Goal: Task Accomplishment & Management: Complete application form

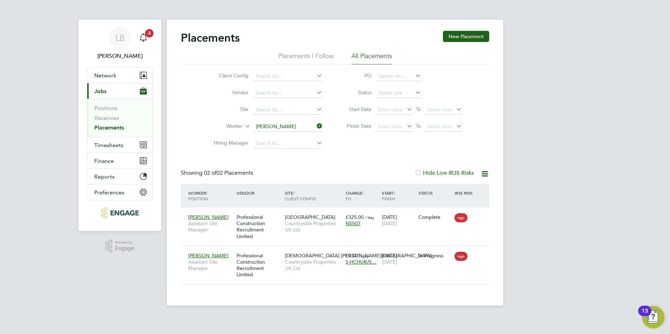
drag, startPoint x: 107, startPoint y: 128, endPoint x: 106, endPoint y: 136, distance: 8.5
click at [107, 128] on link "Placements" at bounding box center [109, 127] width 30 height 7
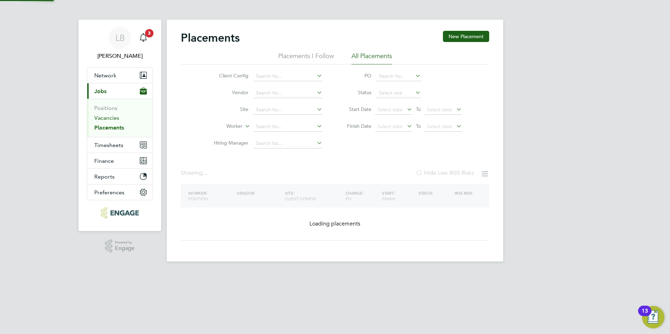
click at [101, 121] on link "Vacancies" at bounding box center [106, 118] width 25 height 7
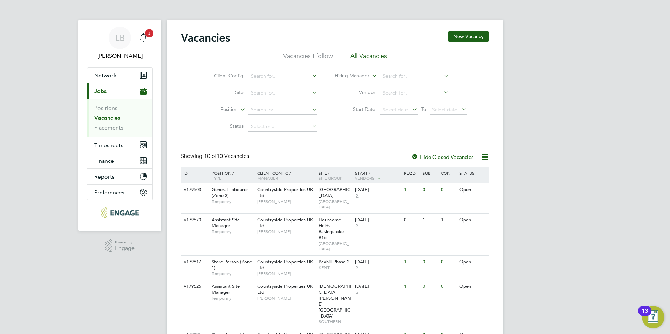
click at [395, 16] on app-barbie "Vacancies New Vacancy Vacancies I follow All Vacancies Client Config Site Posit…" at bounding box center [335, 282] width 336 height 565
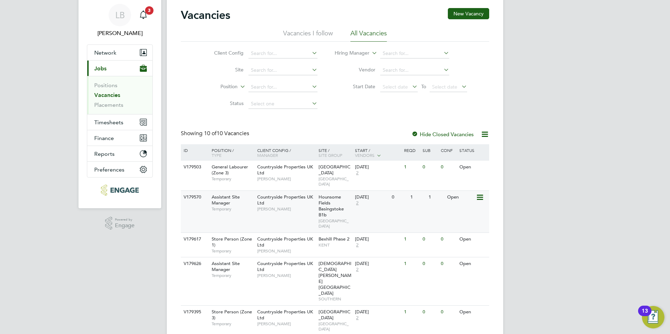
scroll to position [35, 0]
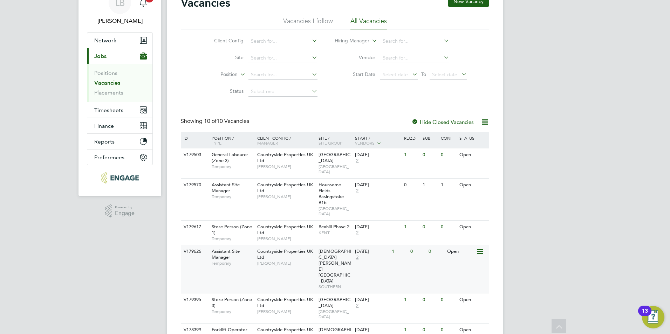
click at [451, 245] on div "Open" at bounding box center [460, 251] width 30 height 13
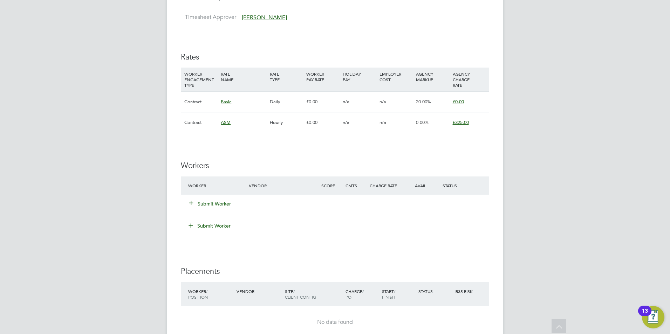
scroll to position [490, 0]
click at [206, 203] on button "Submit Worker" at bounding box center [210, 203] width 42 height 7
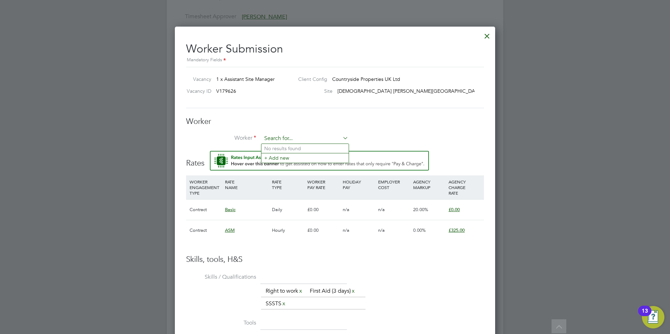
click at [267, 137] on input at bounding box center [305, 138] width 87 height 11
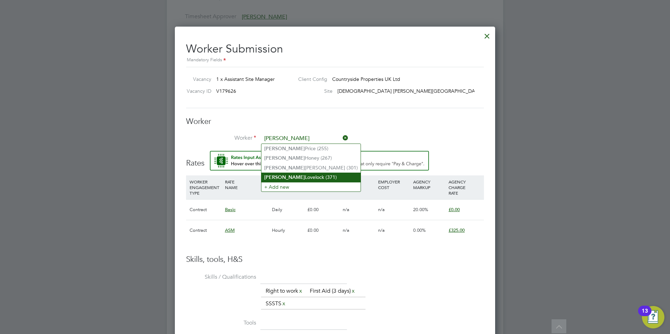
click at [277, 174] on li "Kevin Lovelock (371)" at bounding box center [310, 177] width 99 height 9
type input "Kevin Lovelock (371)"
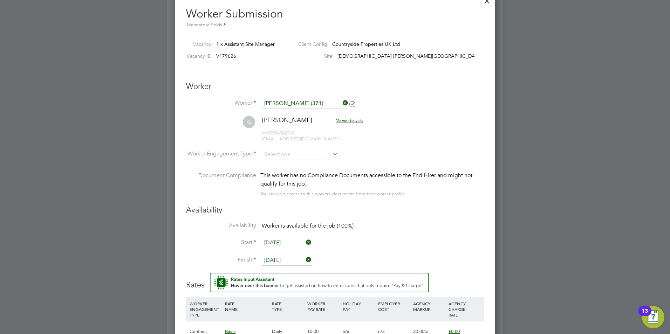
click at [281, 244] on input "[DATE]" at bounding box center [287, 243] width 50 height 11
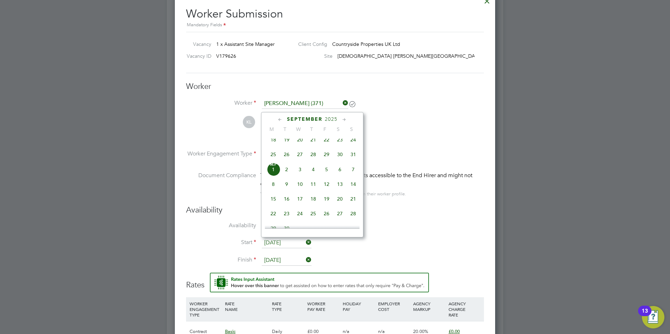
click at [271, 157] on span "25" at bounding box center [273, 154] width 13 height 13
type input "[DATE]"
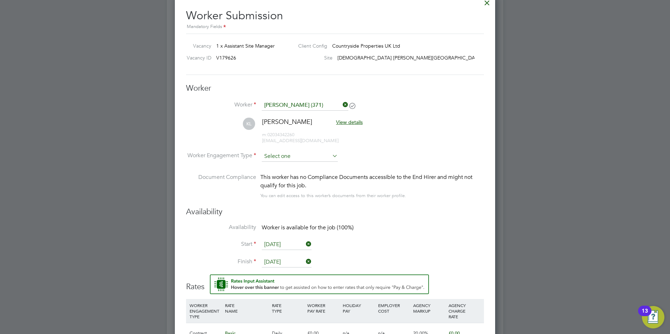
click at [287, 155] on input at bounding box center [300, 156] width 76 height 11
click at [288, 166] on li "Contract" at bounding box center [299, 165] width 77 height 9
type input "Contract"
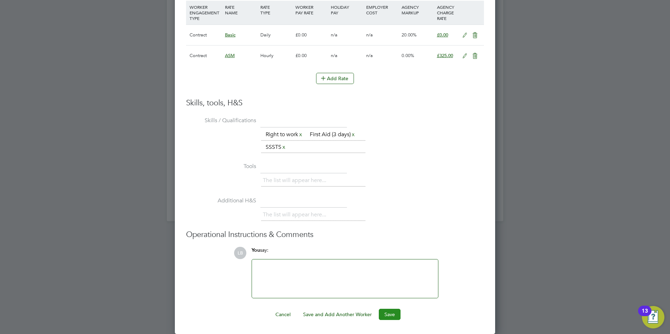
click at [389, 310] on button "Save" at bounding box center [390, 314] width 22 height 11
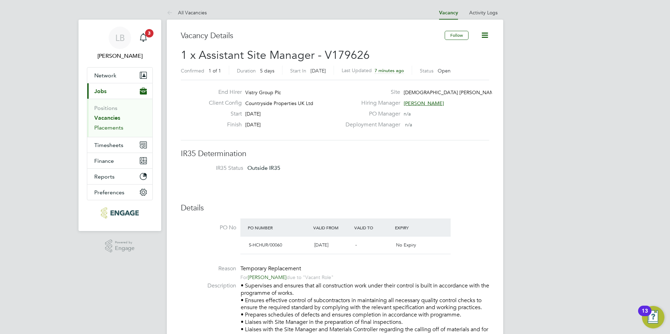
click at [99, 125] on link "Placements" at bounding box center [108, 127] width 29 height 7
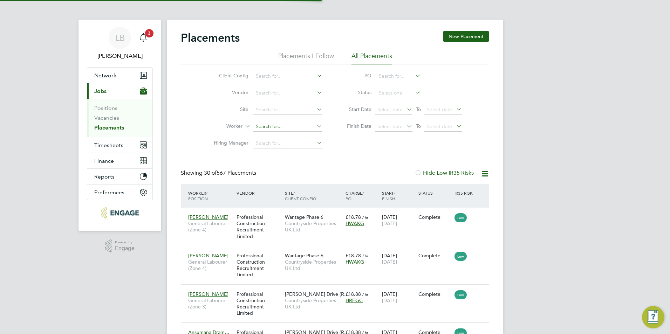
click at [283, 126] on input at bounding box center [287, 127] width 69 height 10
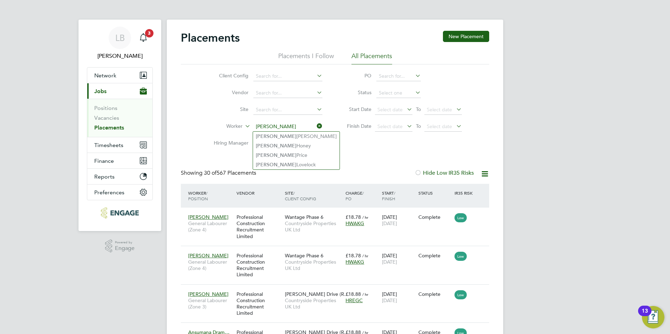
click at [281, 161] on li "Kevin Lovelock" at bounding box center [296, 164] width 87 height 9
type input "Kevin Lovelock"
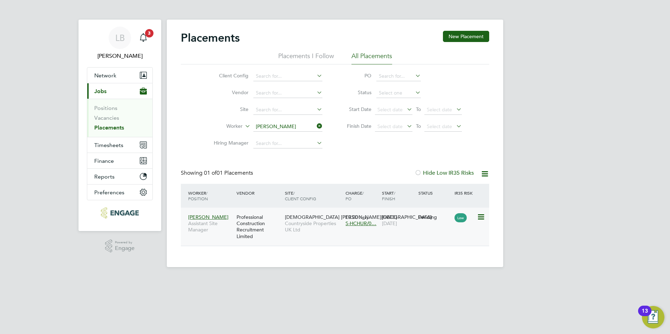
click at [482, 217] on icon at bounding box center [480, 217] width 7 height 8
click at [449, 260] on li "Start" at bounding box center [459, 261] width 50 height 10
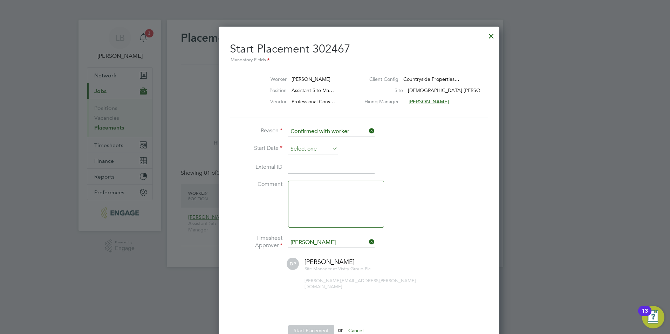
click at [325, 148] on input at bounding box center [313, 149] width 50 height 11
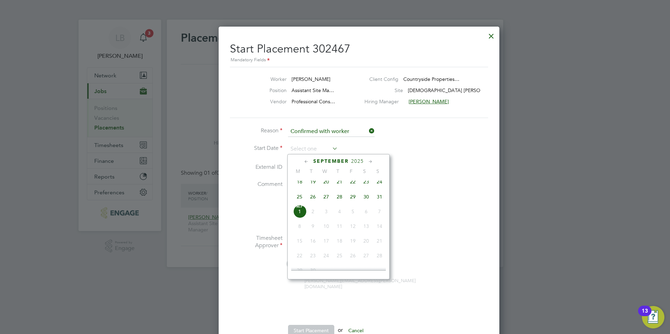
click at [299, 200] on span "25" at bounding box center [299, 196] width 13 height 13
type input "[DATE]"
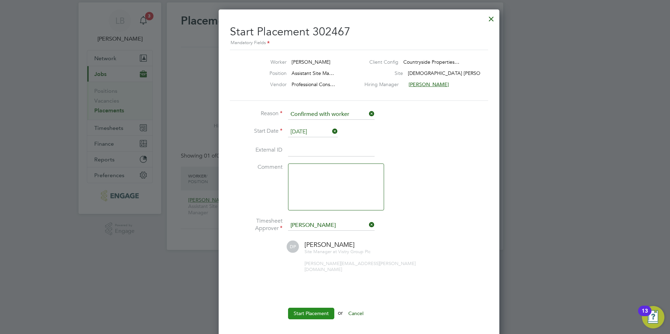
click at [305, 308] on button "Start Placement" at bounding box center [311, 313] width 46 height 11
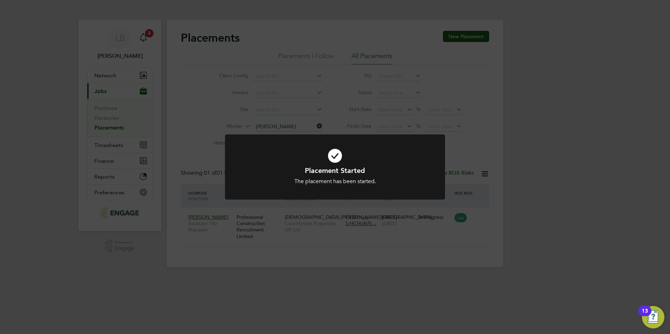
click at [333, 160] on icon at bounding box center [335, 155] width 182 height 27
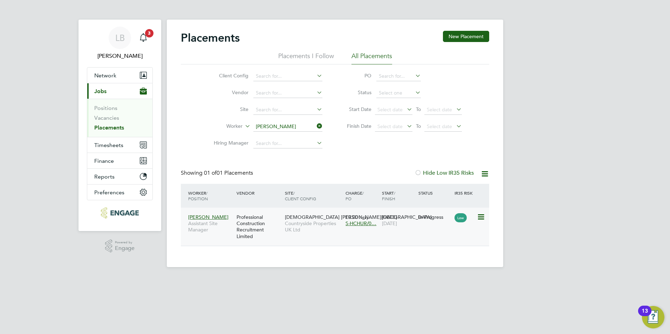
click at [209, 218] on span "Kevin Lovelock" at bounding box center [208, 217] width 40 height 6
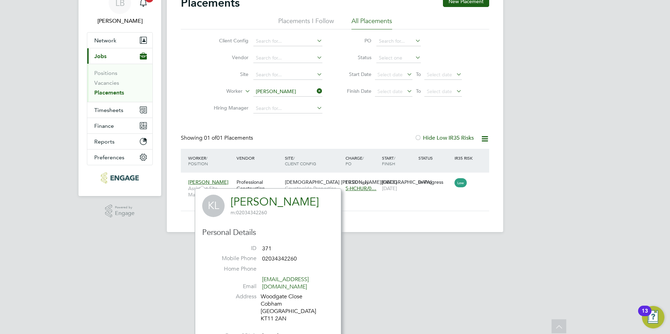
click at [434, 243] on html "LB Lauren Bowron Notifications 3 Applications: Network Team Members Businesses …" at bounding box center [335, 104] width 670 height 278
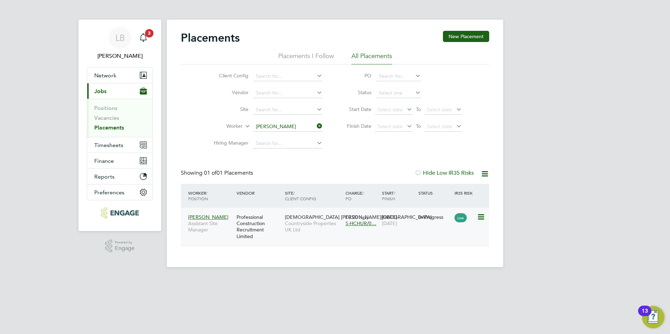
click at [478, 218] on icon at bounding box center [480, 217] width 7 height 8
click at [540, 278] on html "LB Lauren Bowron Notifications 3 Applications: Network Team Members Businesses …" at bounding box center [335, 139] width 670 height 278
click at [113, 119] on link "Vacancies" at bounding box center [106, 118] width 25 height 7
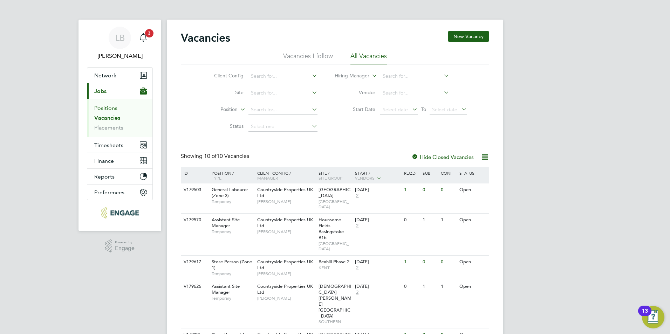
click at [102, 110] on link "Positions" at bounding box center [105, 108] width 23 height 7
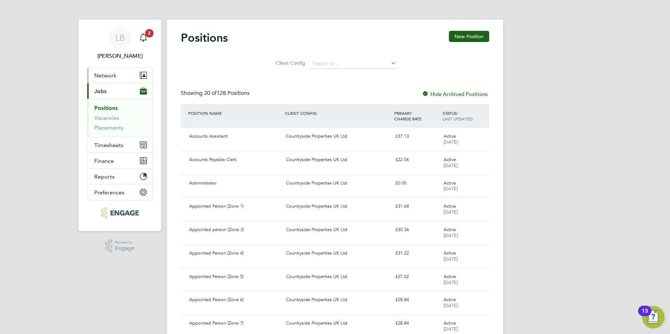
drag, startPoint x: 103, startPoint y: 74, endPoint x: 103, endPoint y: 78, distance: 4.3
click at [103, 78] on span "Network" at bounding box center [105, 75] width 22 height 7
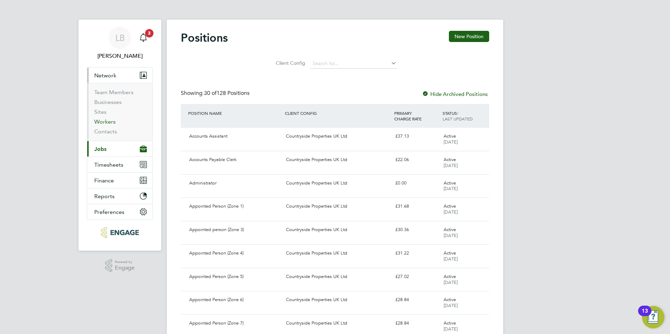
click at [106, 123] on link "Workers" at bounding box center [104, 121] width 21 height 7
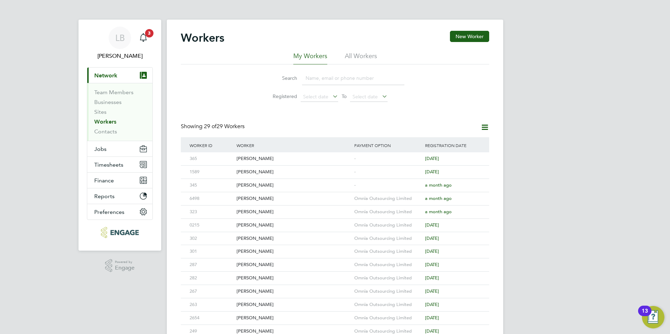
click at [320, 78] on input at bounding box center [353, 78] width 102 height 14
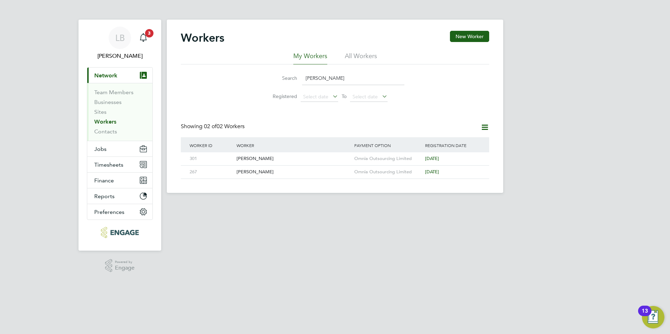
type input "kevin"
click at [347, 62] on li "All Workers" at bounding box center [361, 58] width 32 height 13
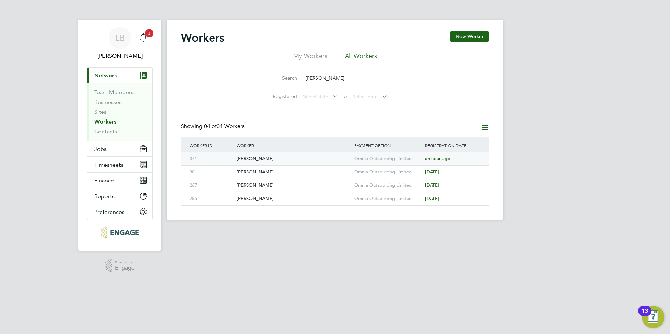
click at [470, 158] on div "371 Kevin Lovelock Omnia Outsourcing Limited an hour ago" at bounding box center [335, 158] width 308 height 13
click at [264, 158] on div "Kevin Lovelock" at bounding box center [294, 158] width 118 height 13
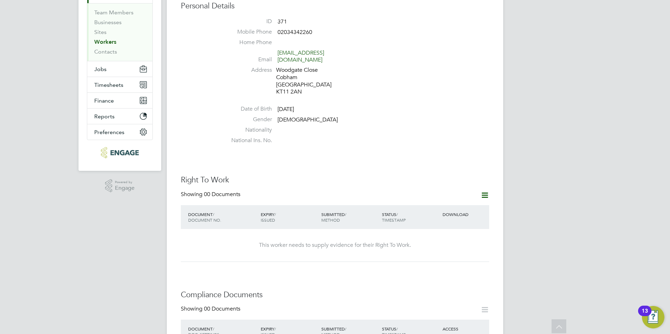
scroll to position [75, 0]
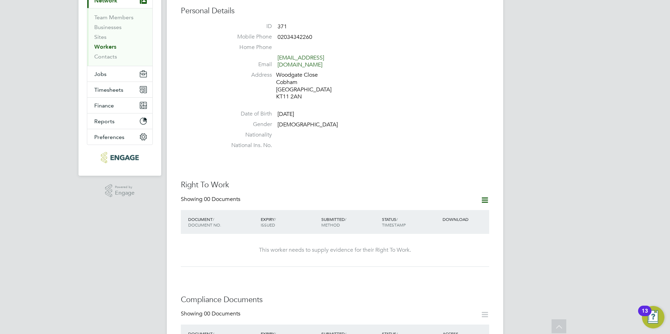
click at [485, 196] on icon at bounding box center [484, 200] width 9 height 9
click at [434, 208] on li "Add Right To Work Document" at bounding box center [446, 210] width 84 height 10
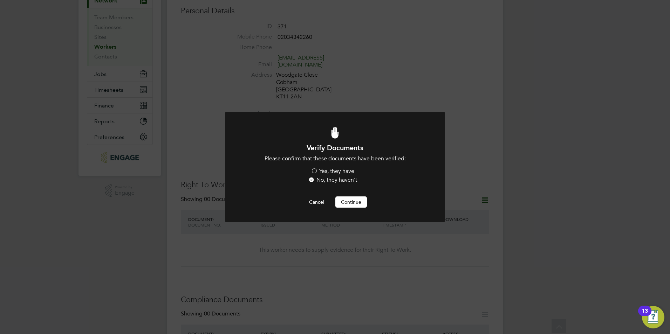
click at [312, 170] on label "Yes, they have" at bounding box center [332, 171] width 43 height 7
click at [0, 0] on input "Yes, they have" at bounding box center [0, 0] width 0 height 0
click at [345, 204] on button "Continue" at bounding box center [351, 202] width 32 height 11
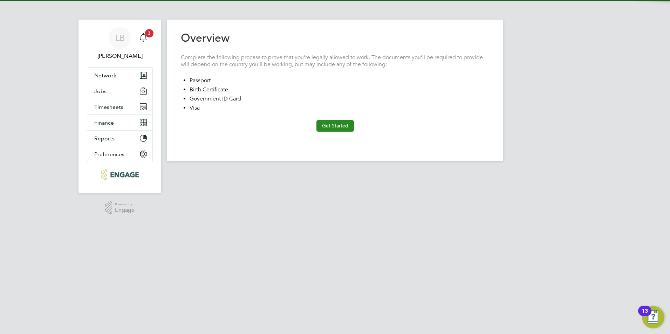
click at [325, 124] on button "Get Started" at bounding box center [334, 125] width 37 height 11
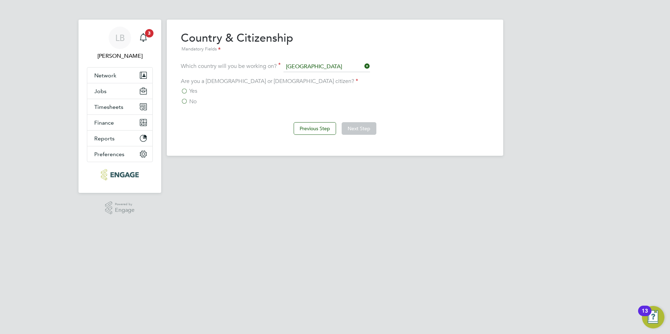
click at [185, 92] on label "Yes" at bounding box center [189, 91] width 16 height 7
click at [0, 0] on input "Yes" at bounding box center [0, 0] width 0 height 0
click at [351, 130] on button "Next Step" at bounding box center [359, 128] width 35 height 13
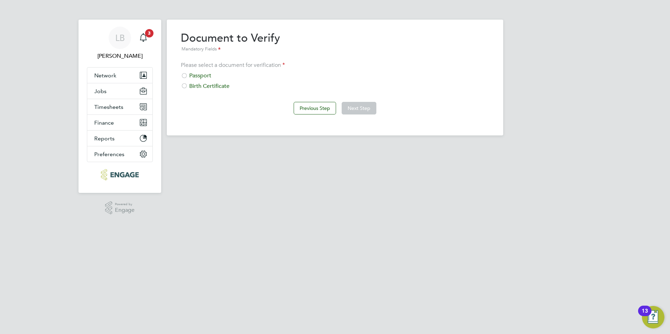
click at [188, 75] on div "Passport" at bounding box center [335, 75] width 308 height 7
click at [364, 106] on button "Next Step" at bounding box center [359, 108] width 35 height 13
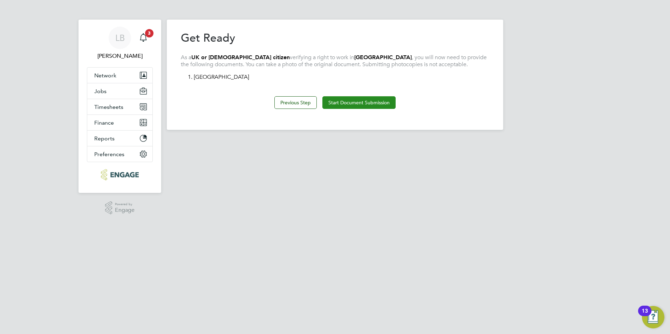
click at [361, 102] on button "Start Document Submission" at bounding box center [358, 102] width 73 height 13
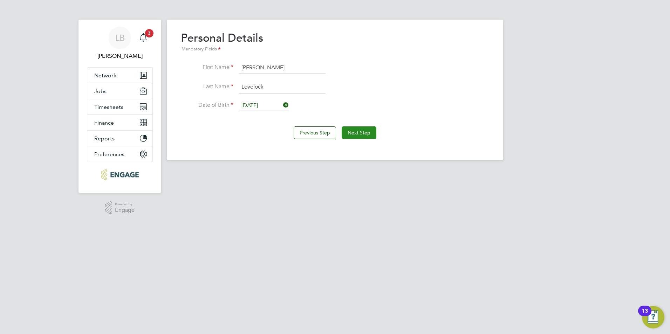
click at [360, 133] on button "Next Step" at bounding box center [359, 132] width 35 height 13
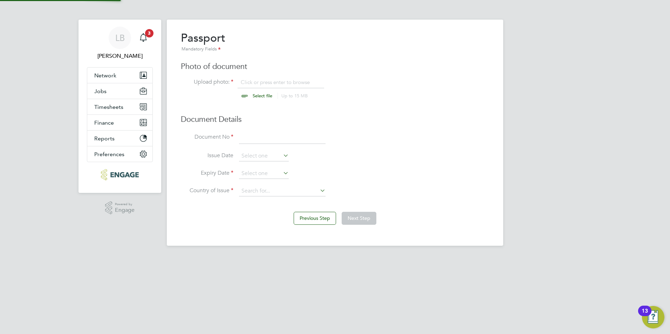
scroll to position [9, 87]
click at [250, 96] on input "file" at bounding box center [269, 89] width 110 height 21
type input "C:\fakepath\Kevin Lovelock passport.jpg"
click at [263, 136] on input at bounding box center [282, 138] width 87 height 13
click at [258, 138] on input at bounding box center [282, 138] width 87 height 13
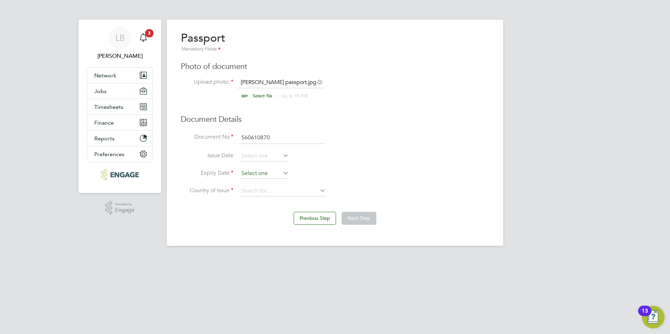
type input "560610870"
click at [256, 174] on input at bounding box center [264, 173] width 50 height 11
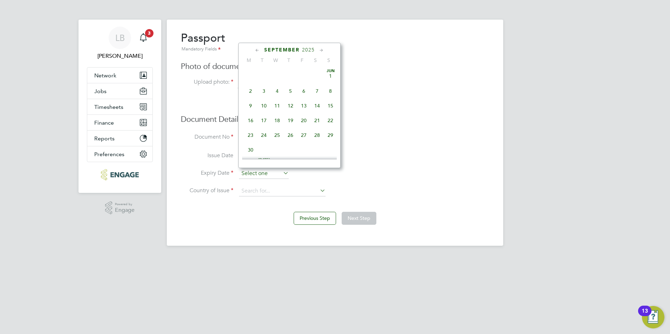
scroll to position [212, 0]
click at [320, 51] on icon at bounding box center [321, 51] width 7 height 8
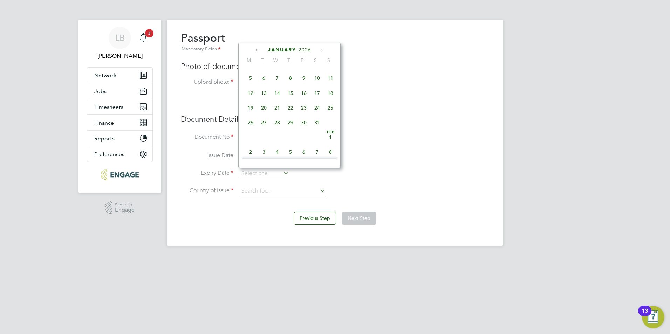
click at [320, 51] on icon at bounding box center [321, 51] width 7 height 8
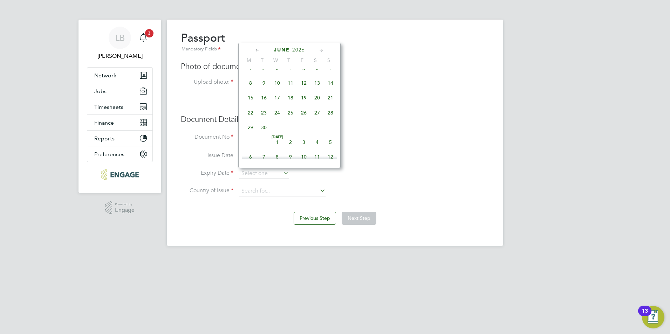
click at [320, 51] on icon at bounding box center [321, 51] width 7 height 8
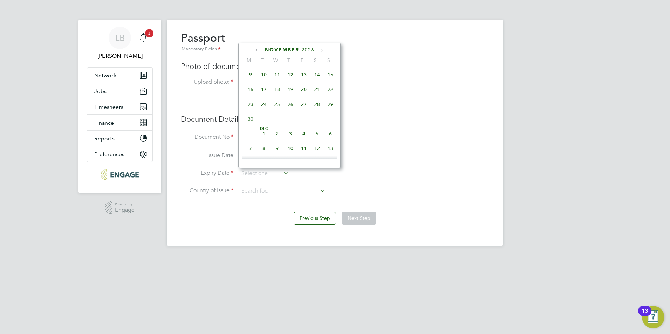
click at [320, 51] on icon at bounding box center [321, 51] width 7 height 8
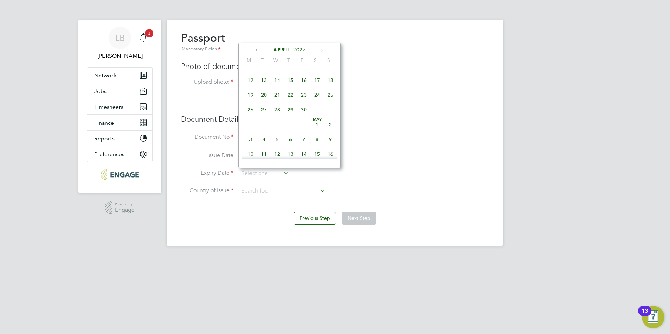
click at [320, 51] on icon at bounding box center [321, 51] width 7 height 8
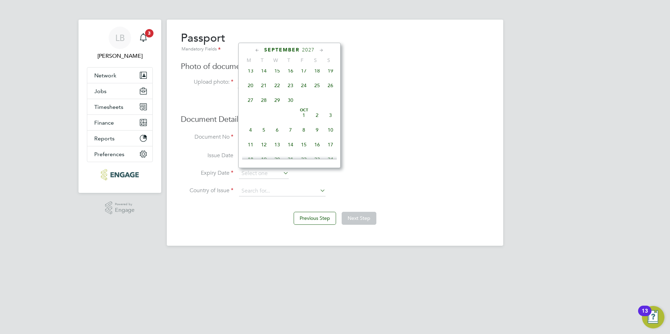
click at [320, 51] on icon at bounding box center [321, 51] width 7 height 8
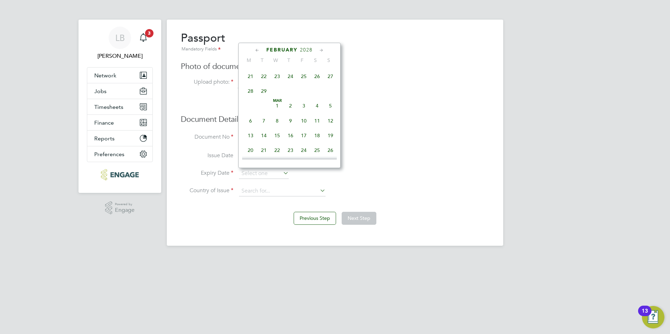
click at [320, 51] on icon at bounding box center [321, 51] width 7 height 8
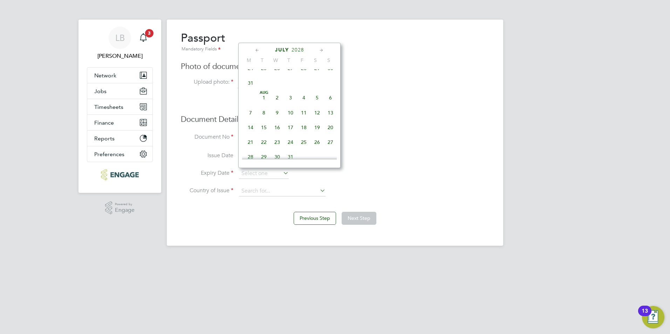
click at [320, 51] on icon at bounding box center [321, 51] width 7 height 8
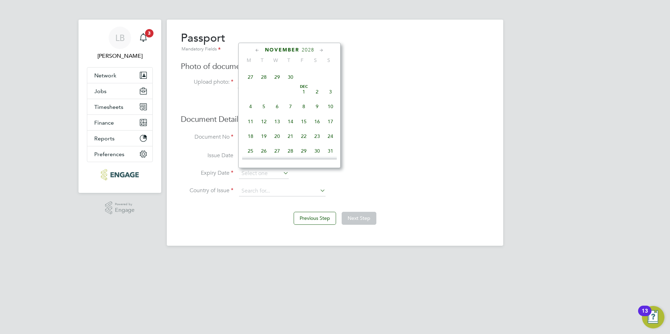
click at [320, 51] on icon at bounding box center [321, 51] width 7 height 8
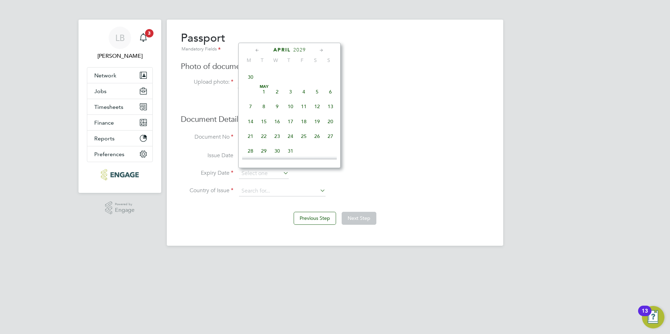
click at [320, 51] on icon at bounding box center [321, 51] width 7 height 8
click at [303, 39] on span "11" at bounding box center [303, 32] width 13 height 13
type input "11 May 2029"
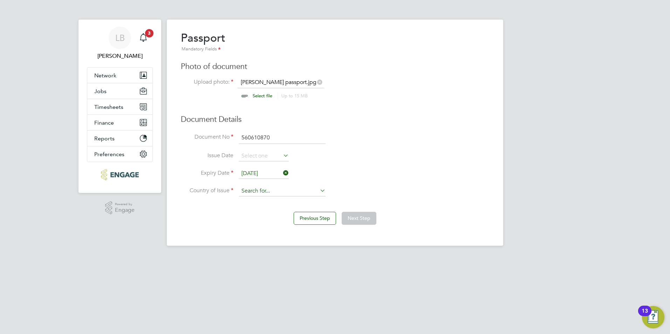
click at [257, 194] on input at bounding box center [282, 191] width 87 height 11
click at [257, 273] on li "Un ited Kingdom" at bounding box center [300, 277] width 122 height 9
type input "United Kingdom"
click at [351, 218] on button "Next Step" at bounding box center [359, 218] width 35 height 13
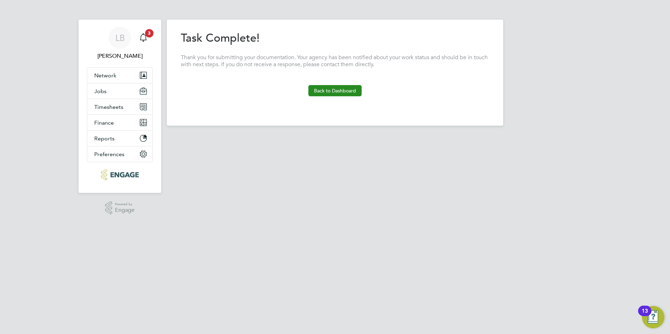
click at [326, 89] on button "Back to Dashboard" at bounding box center [334, 90] width 53 height 11
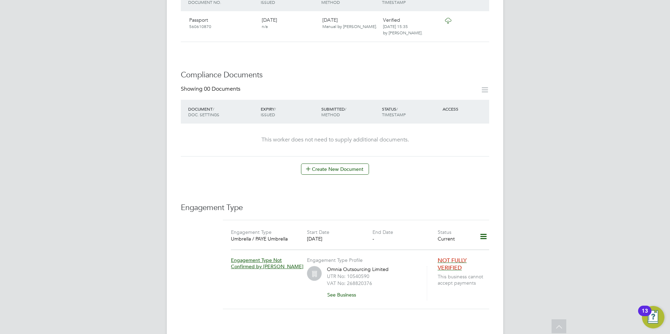
scroll to position [350, 0]
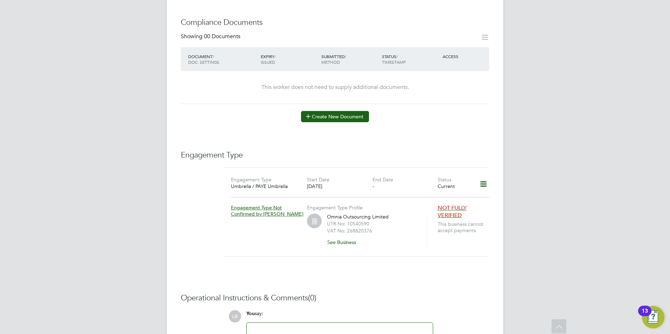
click at [328, 111] on button "Create New Document" at bounding box center [335, 116] width 68 height 11
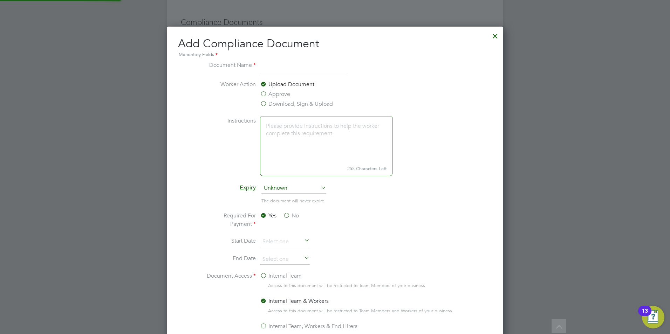
scroll to position [368, 337]
click at [262, 92] on label "Approve" at bounding box center [275, 94] width 30 height 8
click at [0, 0] on input "Approve" at bounding box center [0, 0] width 0 height 0
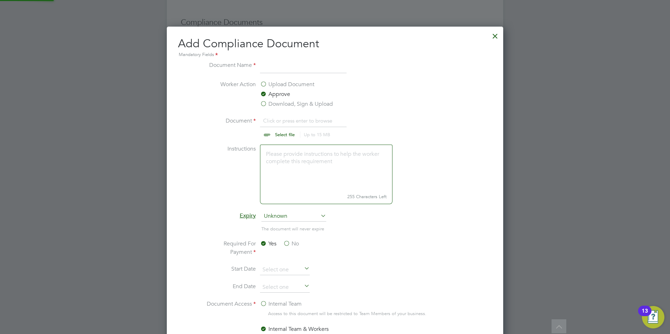
scroll to position [11, 87]
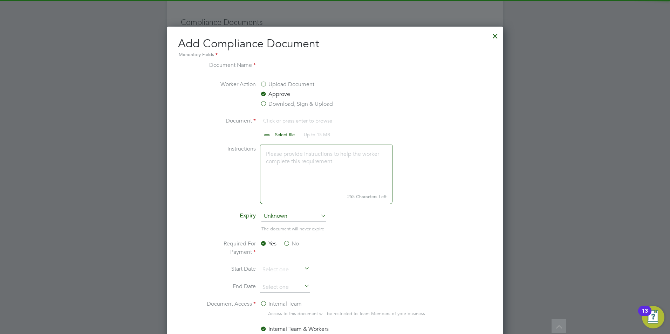
click at [268, 67] on input at bounding box center [303, 67] width 87 height 13
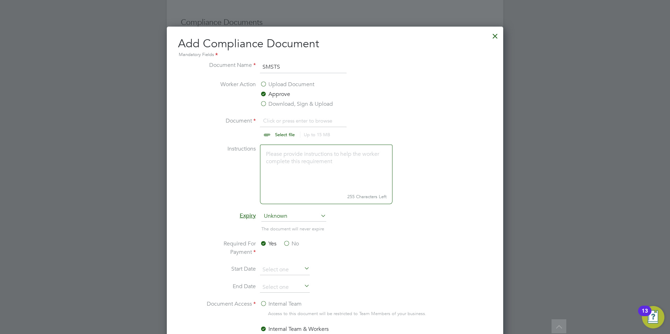
type input "SMSTS"
click at [280, 134] on input "file" at bounding box center [291, 127] width 110 height 21
type input "C:\fakepath\Kevin Lovelock SMSTS.jpg"
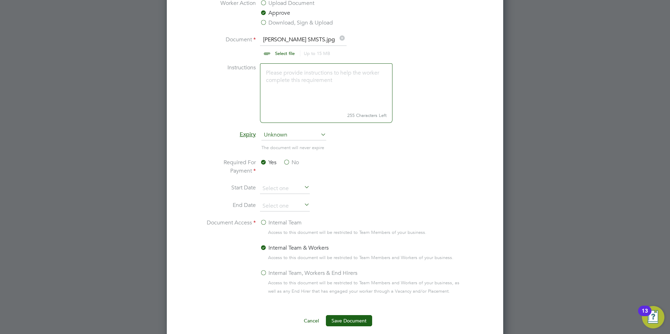
scroll to position [438, 0]
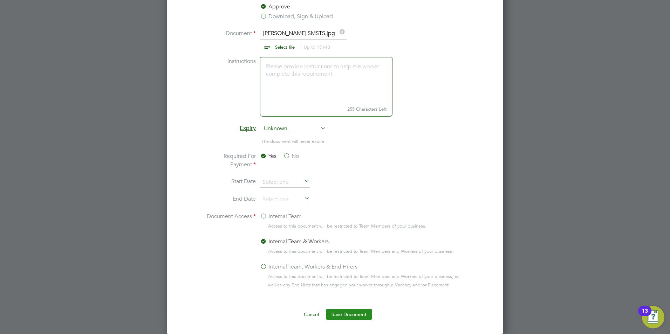
click at [347, 311] on button "Save Document" at bounding box center [349, 314] width 46 height 11
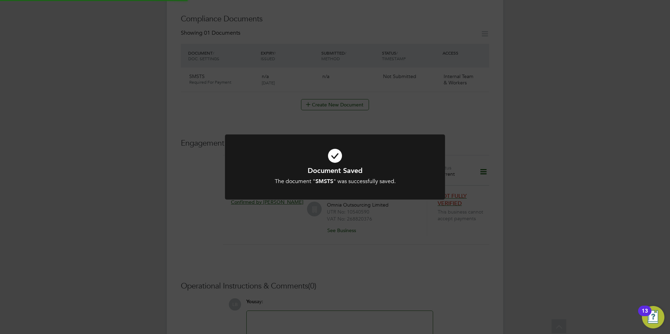
scroll to position [350, 0]
click at [338, 153] on icon at bounding box center [335, 155] width 182 height 27
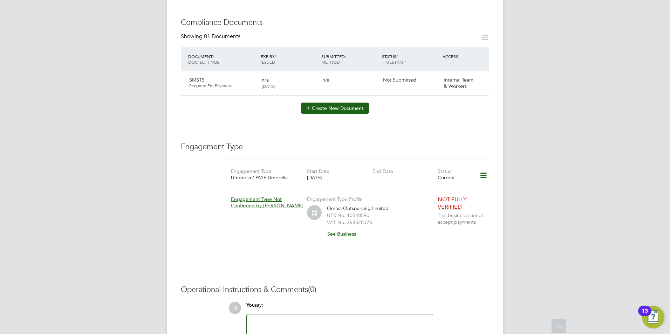
click at [357, 103] on button "Create New Document" at bounding box center [335, 108] width 68 height 11
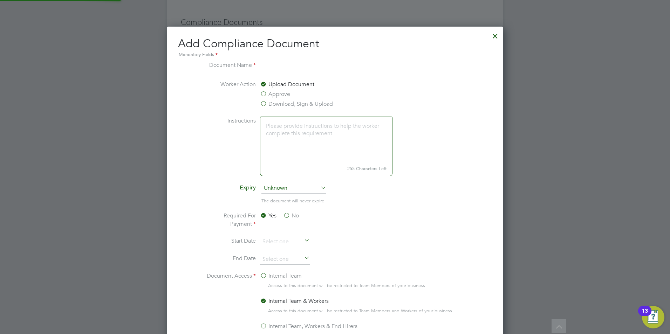
scroll to position [368, 337]
type input "CSCS"
click at [265, 92] on label "Approve" at bounding box center [275, 94] width 30 height 8
click at [0, 0] on input "Approve" at bounding box center [0, 0] width 0 height 0
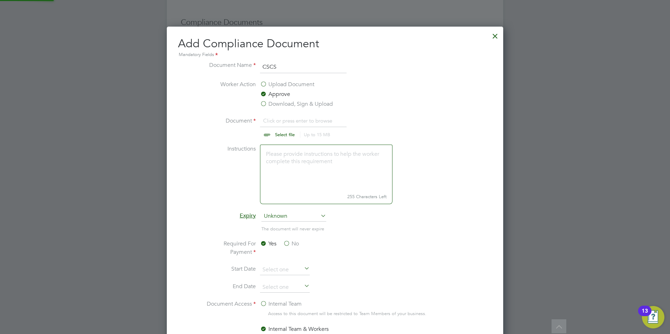
scroll to position [11, 87]
click at [272, 135] on input "file" at bounding box center [291, 127] width 110 height 21
type input "C:\fakepath\Kevin Lovelock level 6.jpg"
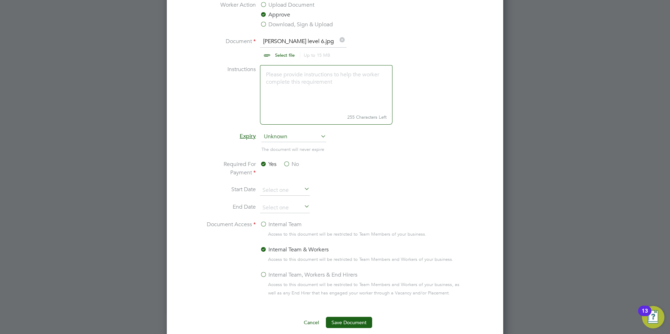
scroll to position [438, 0]
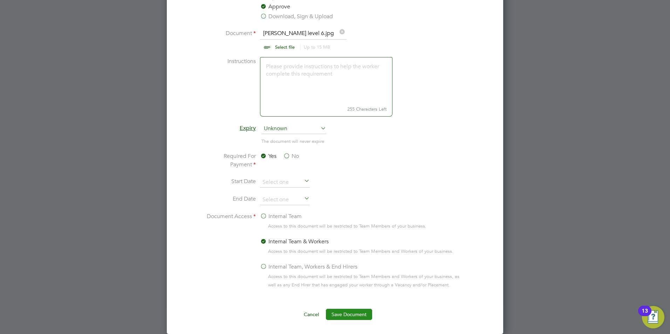
click at [336, 314] on button "Save Document" at bounding box center [349, 314] width 46 height 11
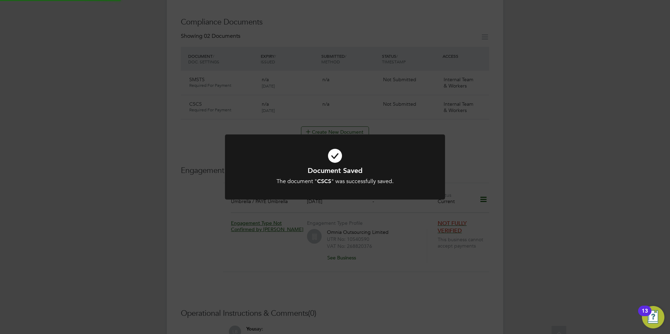
scroll to position [350, 0]
click at [355, 122] on div "Document Saved The document " CSCS " was successfully saved. Cancel Okay" at bounding box center [335, 167] width 670 height 334
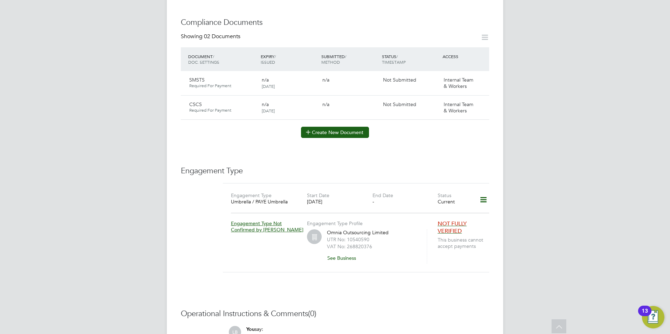
click at [336, 127] on button "Create New Document" at bounding box center [335, 132] width 68 height 11
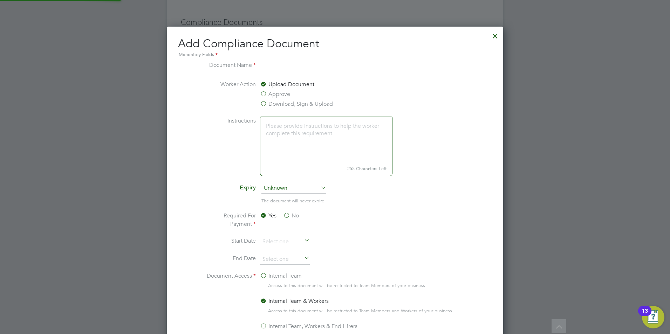
scroll to position [368, 337]
type input "First Aid"
click at [268, 92] on label "Approve" at bounding box center [275, 94] width 30 height 8
click at [0, 0] on input "Approve" at bounding box center [0, 0] width 0 height 0
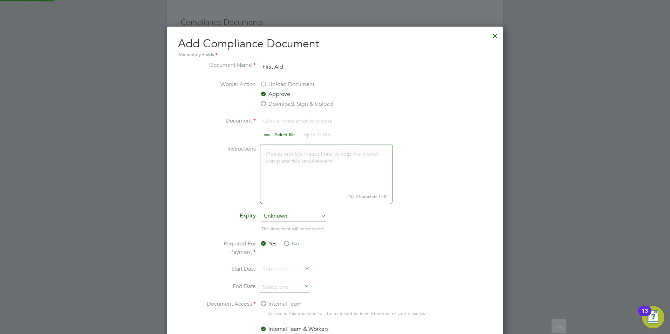
scroll to position [11, 87]
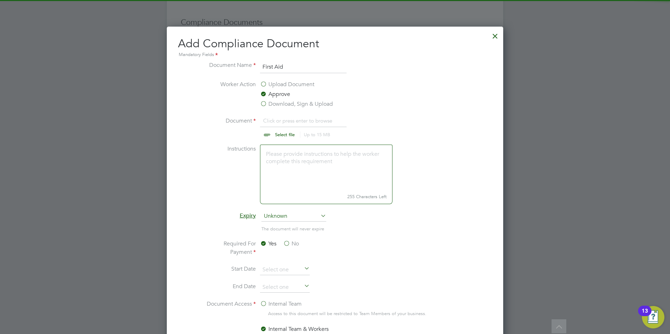
click at [270, 136] on input "file" at bounding box center [291, 127] width 110 height 21
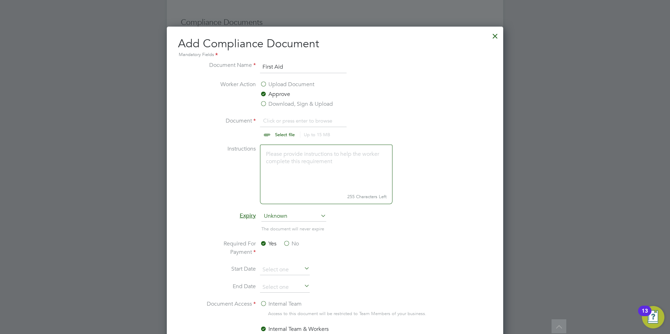
type input "C:\fakepath\Kevin Lovelock first aid.jpg"
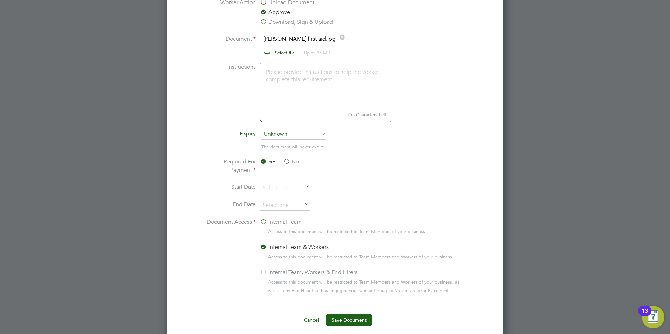
scroll to position [439, 0]
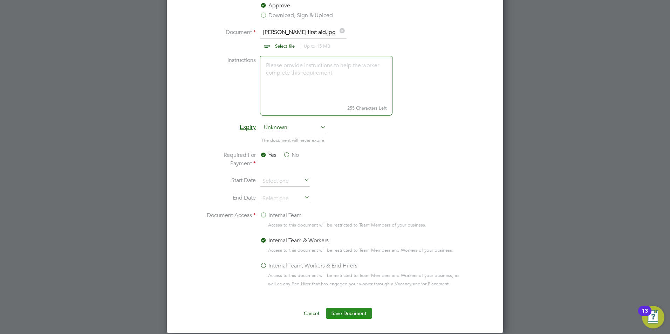
click at [339, 313] on button "Save Document" at bounding box center [349, 313] width 46 height 11
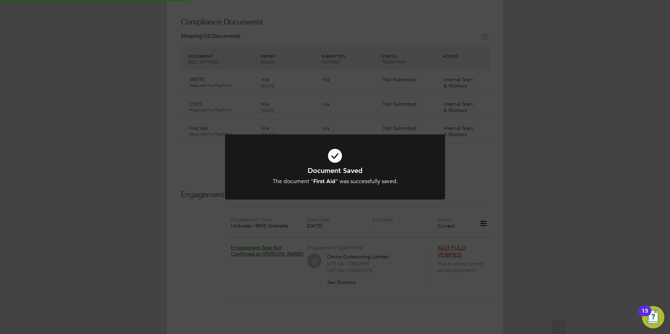
scroll to position [350, 0]
click at [329, 163] on icon at bounding box center [335, 155] width 182 height 27
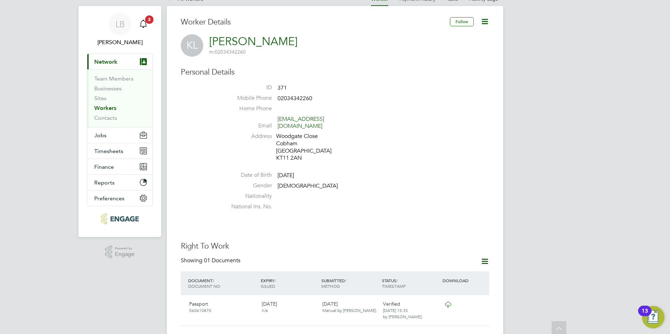
scroll to position [0, 0]
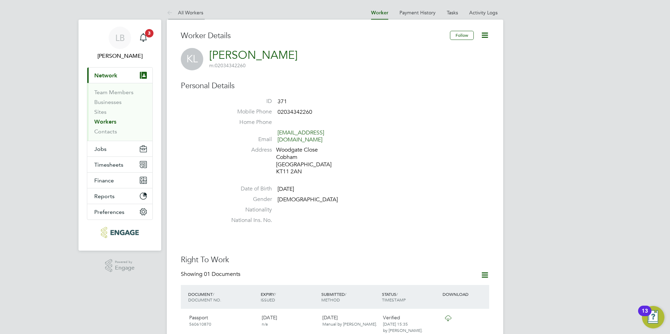
click at [186, 12] on link "All Workers" at bounding box center [185, 12] width 36 height 6
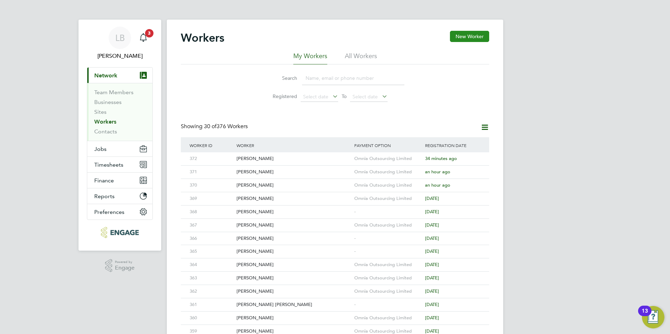
click at [473, 34] on button "New Worker" at bounding box center [469, 36] width 39 height 11
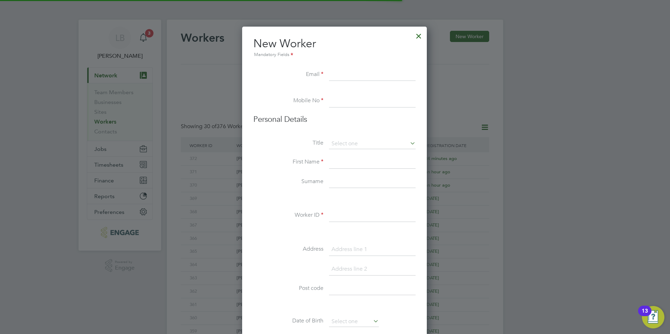
scroll to position [596, 186]
click at [344, 71] on input at bounding box center [372, 75] width 87 height 13
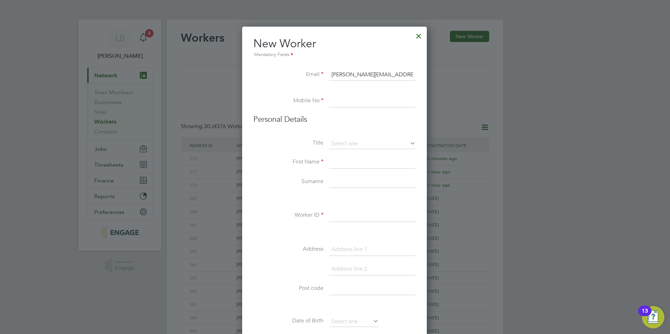
type input "Sandra.ives@gmail.com"
type input "01252330090"
drag, startPoint x: 302, startPoint y: 128, endPoint x: 312, endPoint y: 128, distance: 10.5
click at [302, 128] on li "Personal Details" at bounding box center [334, 127] width 162 height 24
click at [367, 140] on input at bounding box center [372, 144] width 87 height 11
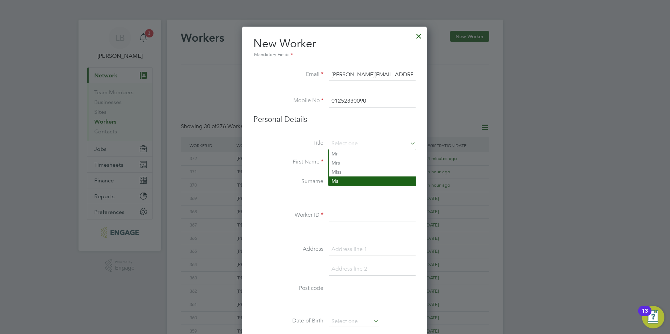
click at [343, 178] on li "Ms" at bounding box center [372, 181] width 87 height 9
type input "Ms"
click at [339, 163] on input at bounding box center [372, 162] width 87 height 13
type input "[PERSON_NAME]"
type input "Ives"
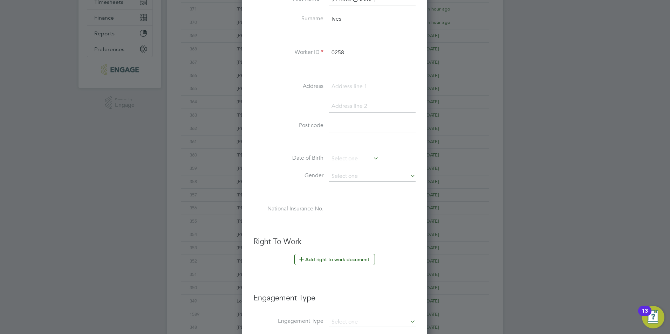
scroll to position [175, 0]
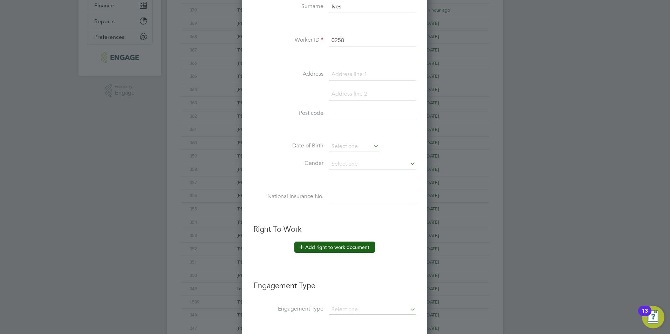
type input "0258"
click at [323, 249] on button "Add right to work document" at bounding box center [334, 247] width 81 height 11
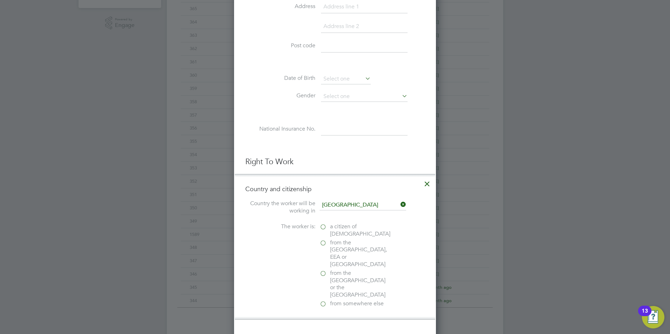
scroll to position [245, 0]
click at [321, 240] on label "from the EU, EEA or Switzerland" at bounding box center [354, 251] width 70 height 29
click at [0, 0] on input "from the EU, EEA or Switzerland" at bounding box center [0, 0] width 0 height 0
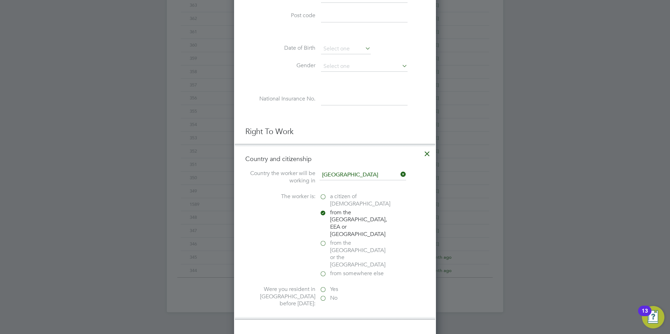
scroll to position [315, 0]
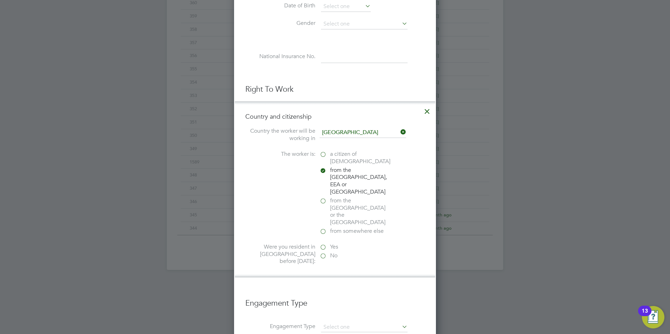
click at [323, 228] on label "from somewhere else" at bounding box center [354, 231] width 70 height 7
click at [0, 0] on input "from somewhere else" at bounding box center [0, 0] width 0 height 0
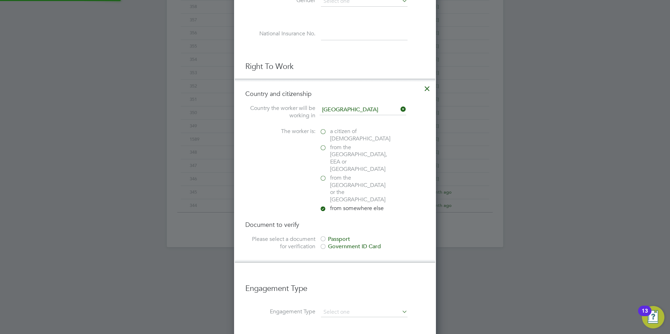
scroll to position [350, 0]
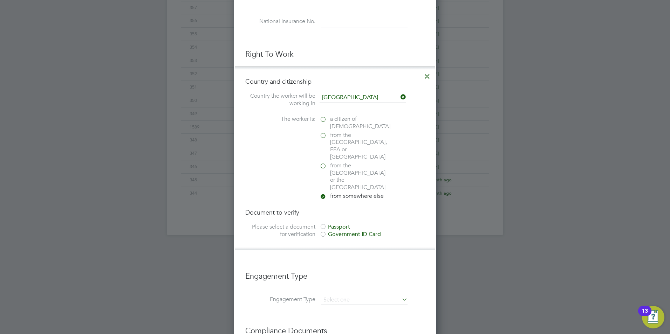
click at [323, 232] on div at bounding box center [322, 235] width 7 height 7
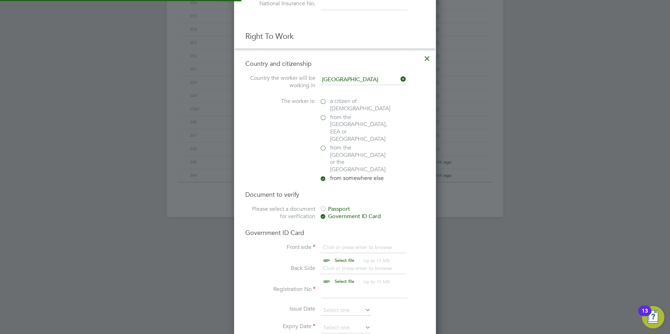
scroll to position [385, 0]
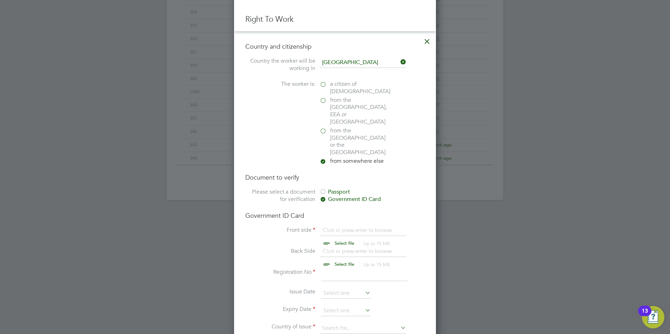
click at [324, 189] on div at bounding box center [322, 192] width 7 height 7
click at [332, 227] on input "file" at bounding box center [351, 237] width 110 height 21
type input "C:\fakepath\Sandra Ives right to work.pdf"
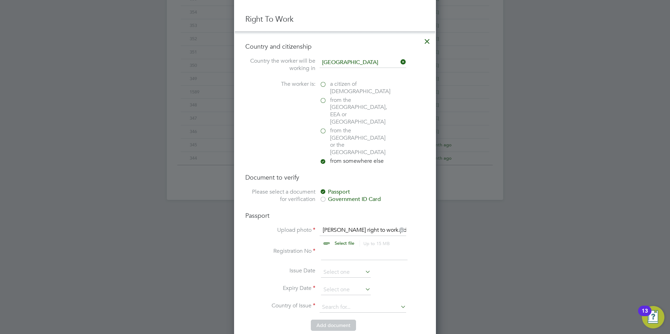
drag, startPoint x: 340, startPoint y: 231, endPoint x: 296, endPoint y: 219, distance: 46.1
click at [340, 248] on input at bounding box center [364, 254] width 87 height 13
click at [329, 248] on input at bounding box center [364, 254] width 87 height 13
paste input "WE-X94XC63-KN"
type input "WE-X94XC63-KN"
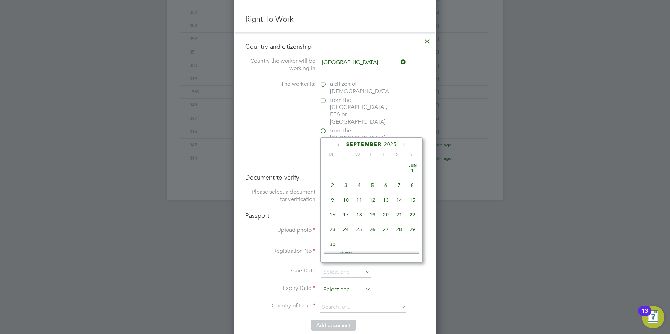
click at [334, 285] on input at bounding box center [346, 290] width 50 height 11
click at [404, 145] on icon at bounding box center [403, 145] width 7 height 8
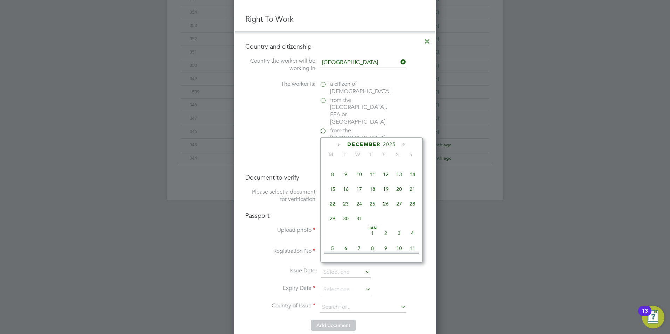
click at [404, 145] on icon at bounding box center [403, 145] width 7 height 8
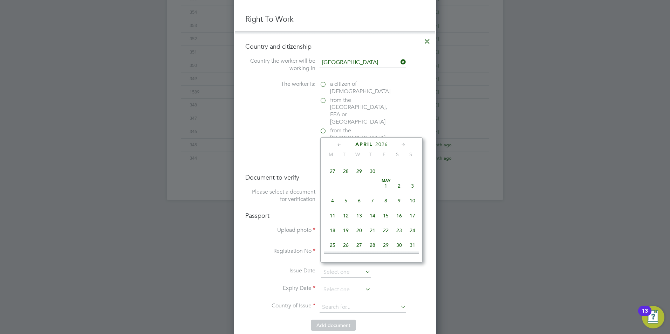
click at [404, 145] on icon at bounding box center [403, 145] width 7 height 8
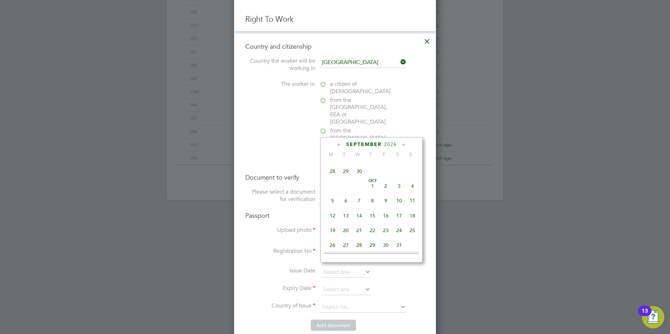
click at [404, 145] on icon at bounding box center [403, 145] width 7 height 8
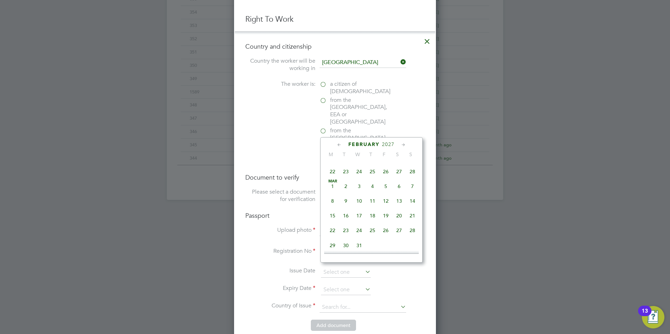
click at [404, 145] on icon at bounding box center [403, 145] width 7 height 8
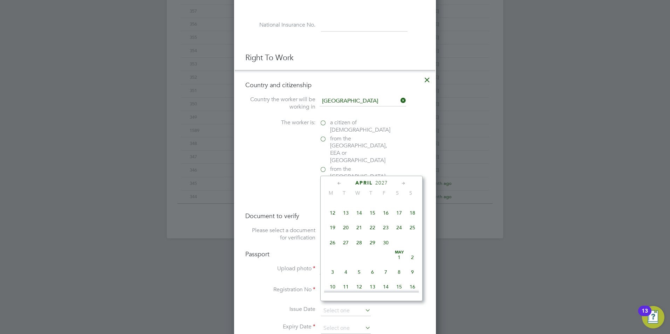
scroll to position [315, 0]
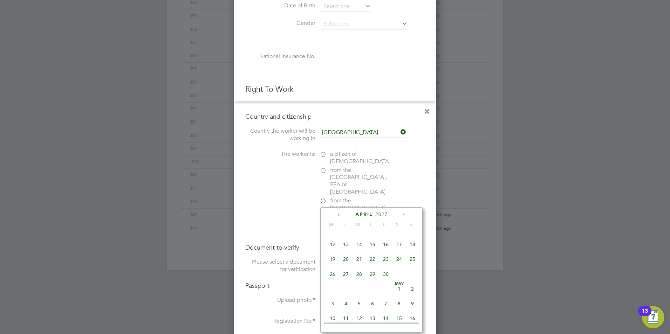
click at [322, 170] on label "from the EU, EEA or Switzerland" at bounding box center [354, 181] width 70 height 29
click at [0, 0] on input "from the EU, EEA or Switzerland" at bounding box center [0, 0] width 0 height 0
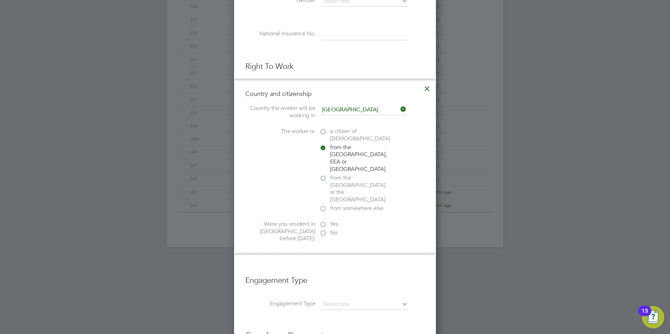
scroll to position [350, 0]
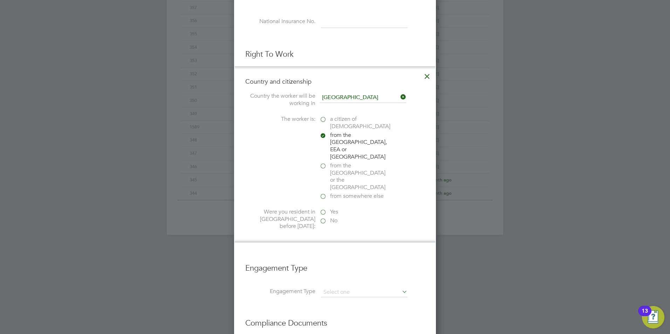
click at [323, 208] on label "Yes" at bounding box center [354, 211] width 70 height 7
click at [0, 0] on input "Yes" at bounding box center [0, 0] width 0 height 0
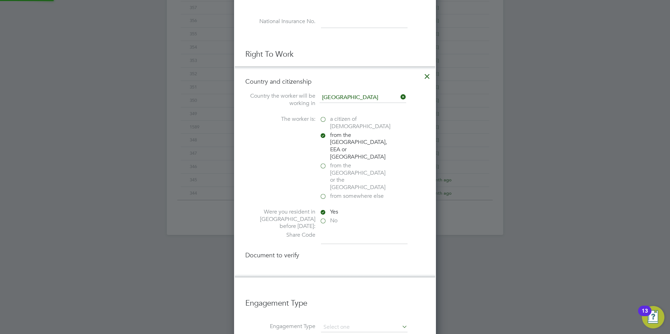
scroll to position [777, 202]
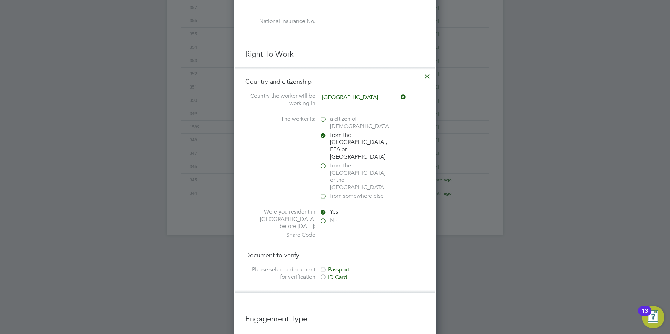
click at [325, 274] on div at bounding box center [322, 277] width 7 height 7
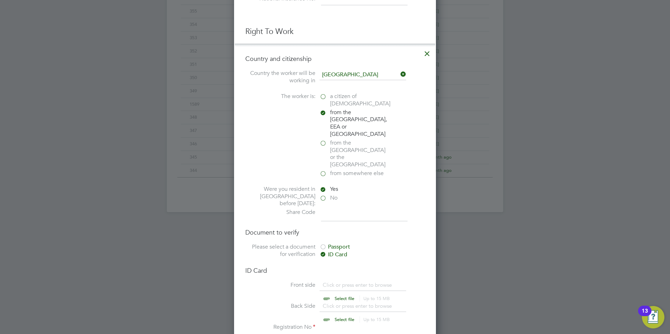
scroll to position [385, 0]
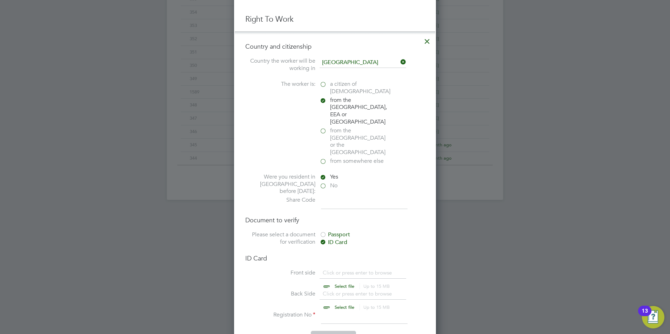
click at [321, 232] on div at bounding box center [322, 235] width 7 height 7
click at [324, 239] on div at bounding box center [322, 242] width 7 height 7
click at [336, 269] on input "file" at bounding box center [351, 279] width 110 height 21
type input "C:\fakepath\Sandra Ives right to work.pdf"
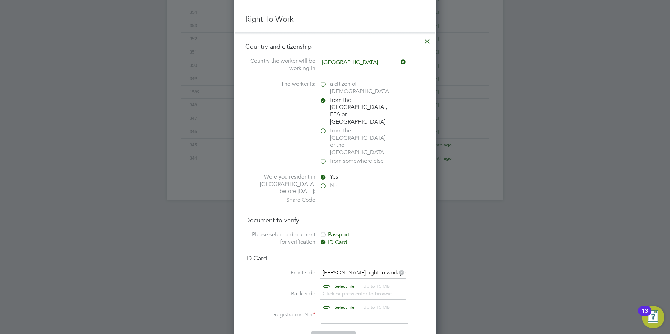
click at [334, 311] on input at bounding box center [364, 317] width 87 height 13
paste input "WE-X94XC63-KN"
type input "WE-X94XC63-KN"
click at [331, 331] on button "Add document" at bounding box center [333, 336] width 45 height 11
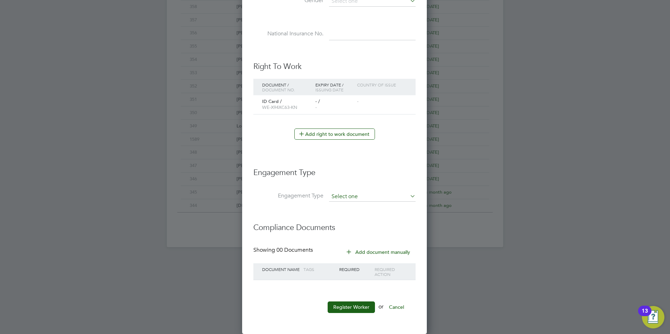
click at [343, 196] on input at bounding box center [372, 197] width 87 height 10
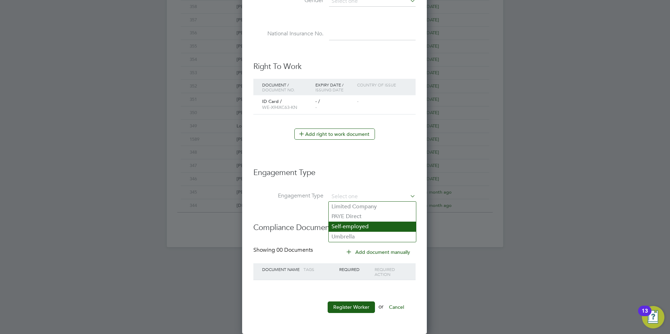
click at [344, 224] on li "Self-employed" at bounding box center [372, 227] width 87 height 10
type input "Self-employed"
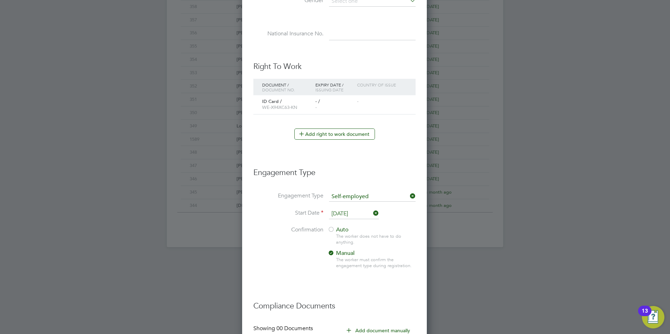
scroll to position [0, 0]
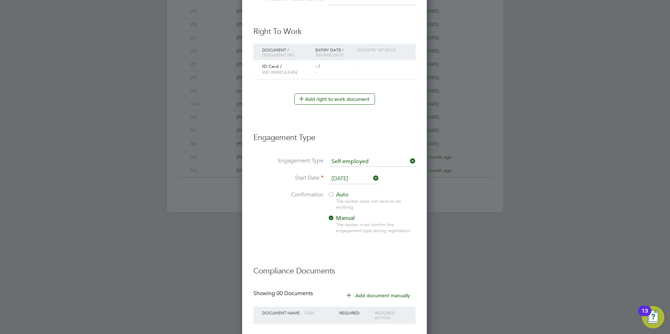
click at [349, 179] on input "[DATE]" at bounding box center [354, 179] width 50 height 11
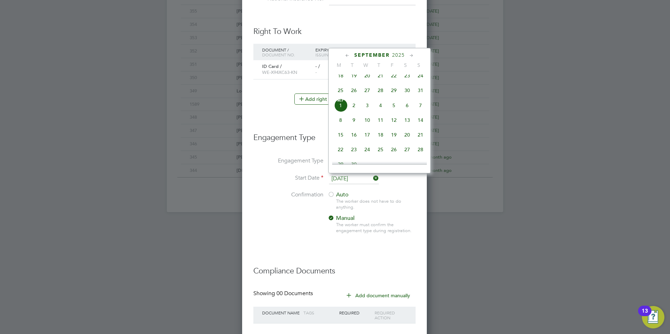
click at [340, 96] on span "25" at bounding box center [340, 90] width 13 height 13
type input "[DATE]"
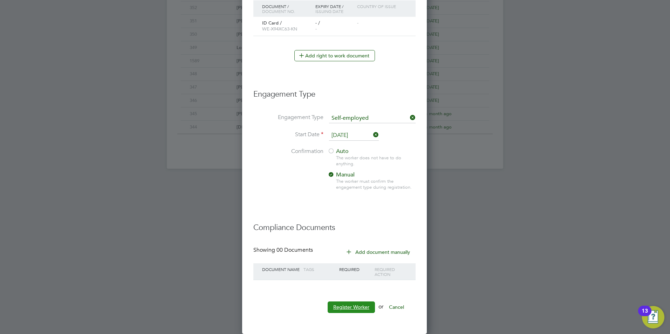
click at [355, 304] on button "Register Worker" at bounding box center [351, 307] width 47 height 11
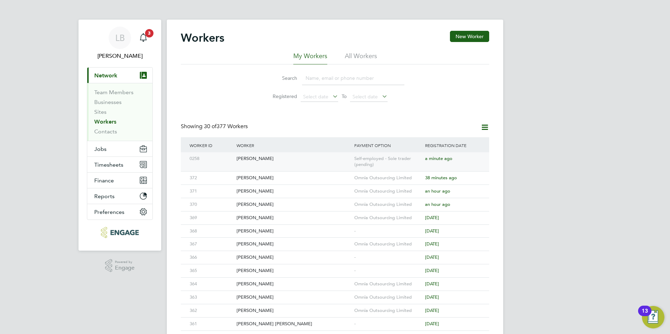
click at [355, 164] on div "Self-employed - Sole trader (pending)" at bounding box center [387, 161] width 71 height 19
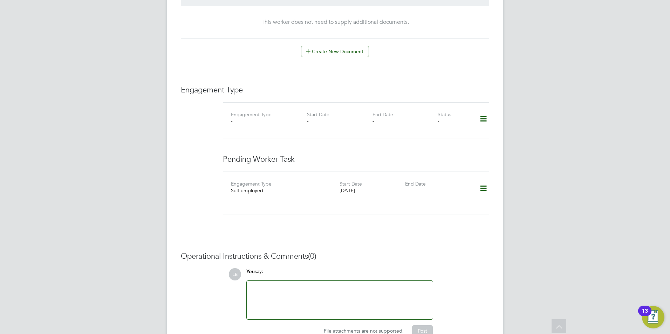
scroll to position [420, 0]
click at [484, 180] on icon at bounding box center [483, 188] width 12 height 16
click at [463, 185] on li "Edit" at bounding box center [473, 187] width 27 height 10
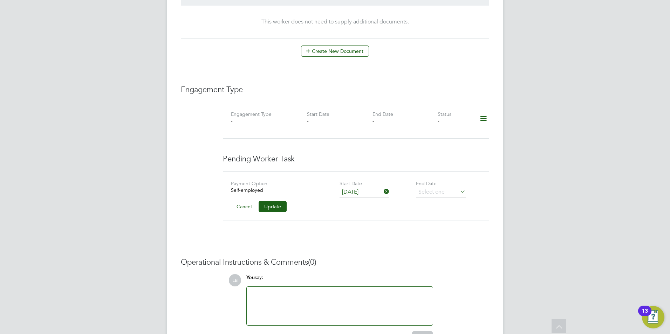
click at [259, 187] on div "Self-employed" at bounding box center [285, 190] width 109 height 6
click at [248, 201] on button "Cancel" at bounding box center [244, 206] width 26 height 11
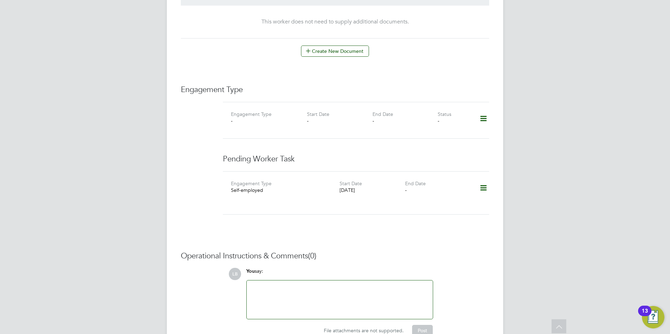
click at [482, 180] on icon at bounding box center [483, 188] width 12 height 16
click at [467, 195] on li "Delete" at bounding box center [473, 197] width 27 height 10
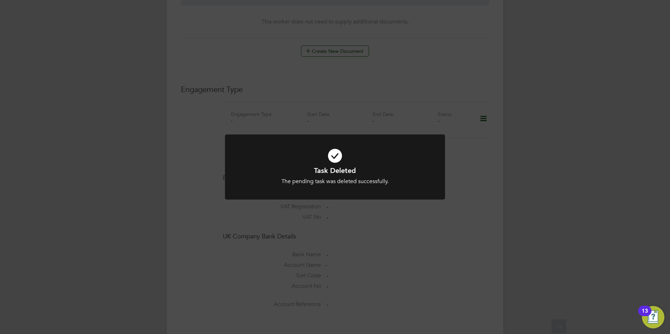
click at [333, 156] on icon at bounding box center [335, 155] width 182 height 27
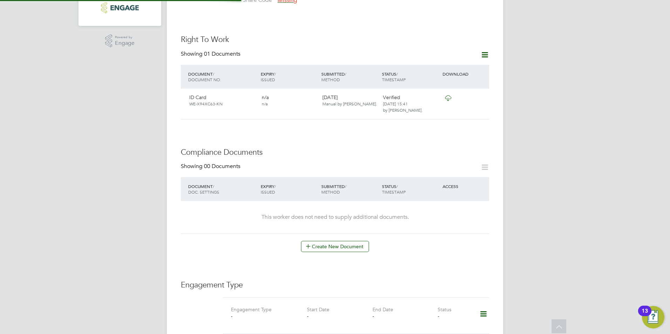
scroll to position [175, 0]
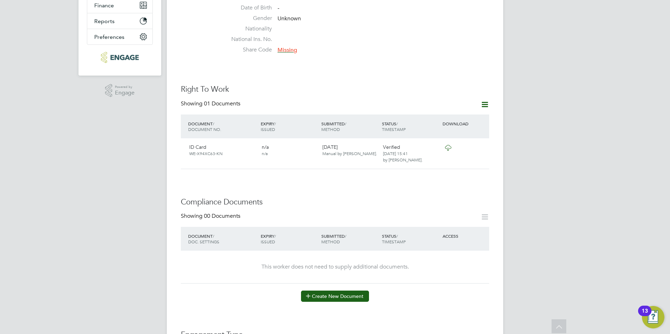
click at [327, 291] on button "Create New Document" at bounding box center [335, 296] width 68 height 11
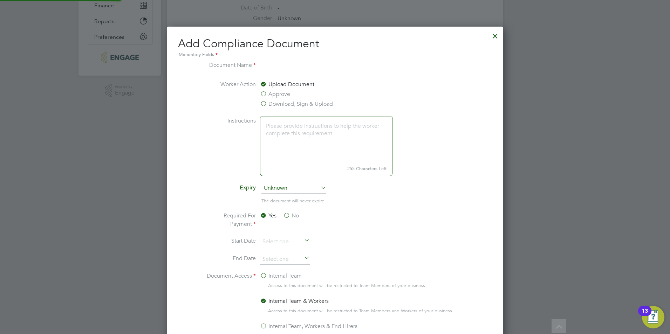
scroll to position [368, 337]
click at [263, 94] on label "Approve" at bounding box center [275, 94] width 30 height 8
click at [0, 0] on input "Approve" at bounding box center [0, 0] width 0 height 0
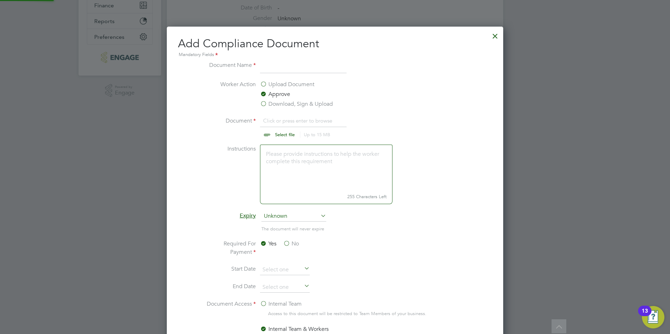
scroll to position [11, 87]
click at [272, 70] on input at bounding box center [303, 67] width 87 height 13
type input "CSCS"
click at [277, 129] on input "file" at bounding box center [291, 127] width 110 height 21
type input "C:\fakepath\[PERSON_NAME] Nvq L4.pdf"
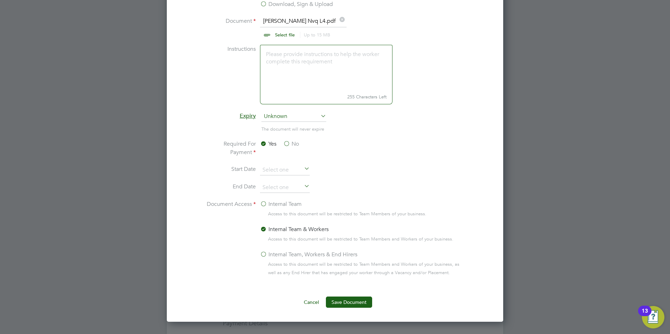
scroll to position [315, 0]
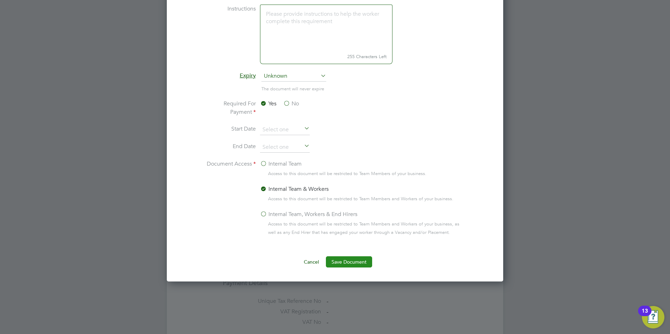
click at [347, 259] on button "Save Document" at bounding box center [349, 261] width 46 height 11
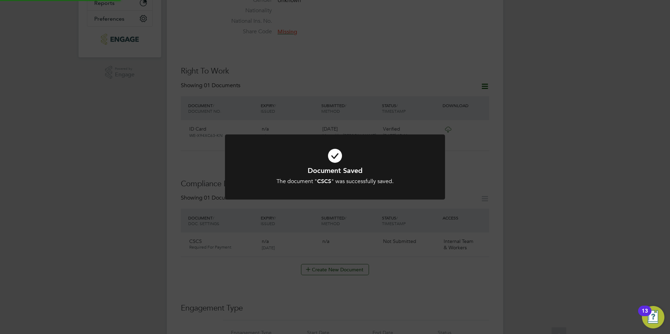
scroll to position [175, 0]
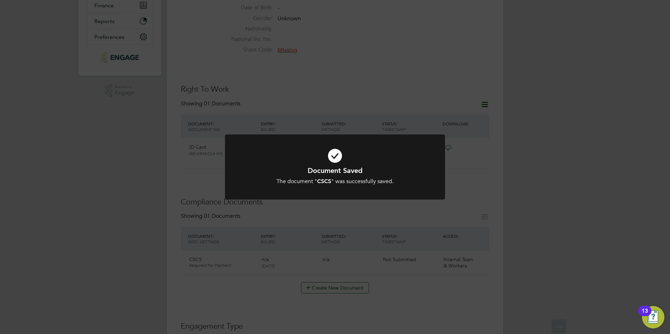
click at [327, 154] on icon at bounding box center [335, 155] width 182 height 27
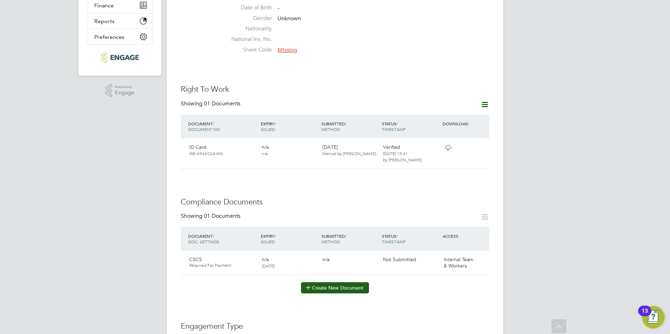
click at [330, 282] on button "Create New Document" at bounding box center [335, 287] width 68 height 11
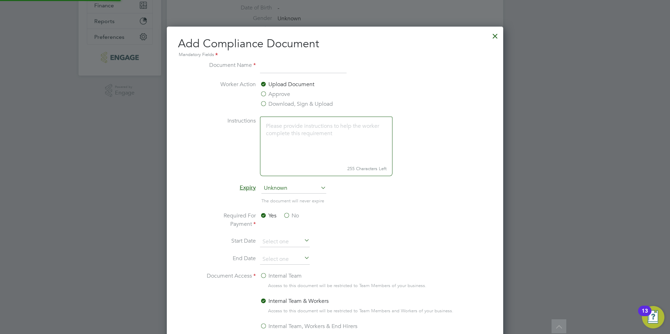
scroll to position [368, 337]
click at [263, 95] on label "Approve" at bounding box center [275, 94] width 30 height 8
click at [0, 0] on input "Approve" at bounding box center [0, 0] width 0 height 0
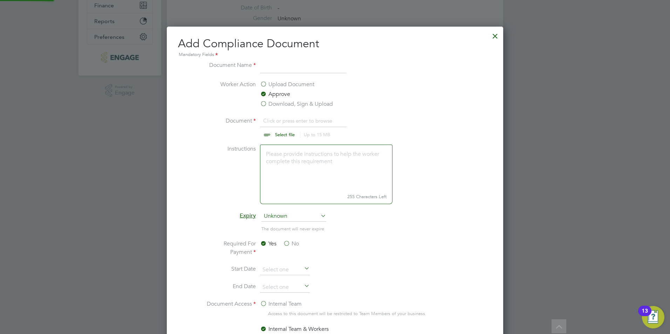
scroll to position [11, 87]
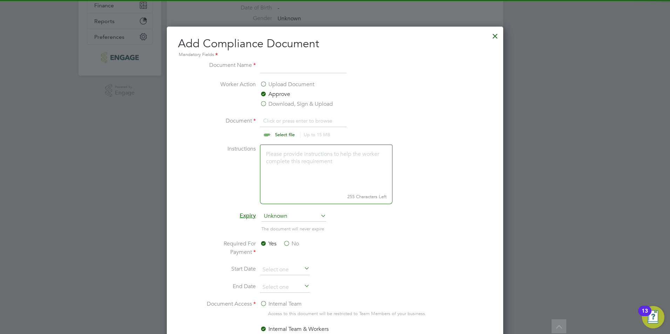
click at [272, 69] on input at bounding box center [303, 67] width 87 height 13
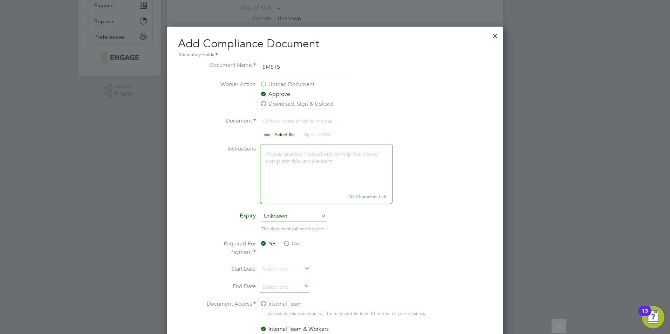
type input "SMSTS"
click at [275, 132] on input "file" at bounding box center [291, 127] width 110 height 21
type input "C:\fakepath\[PERSON_NAME] SMSTS .pdf"
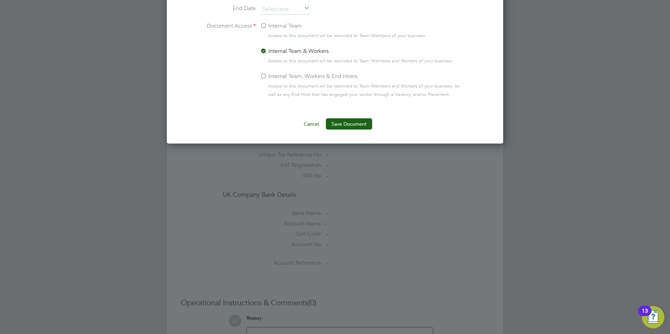
scroll to position [455, 0]
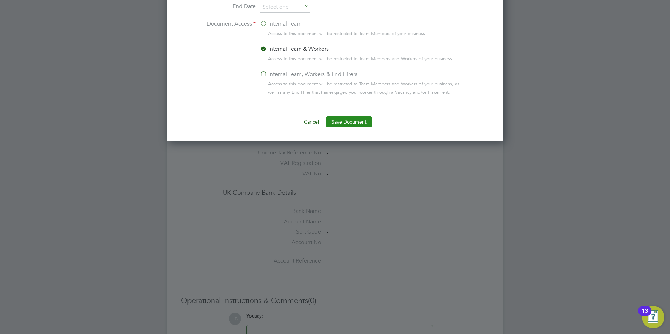
click at [344, 120] on button "Save Document" at bounding box center [349, 121] width 46 height 11
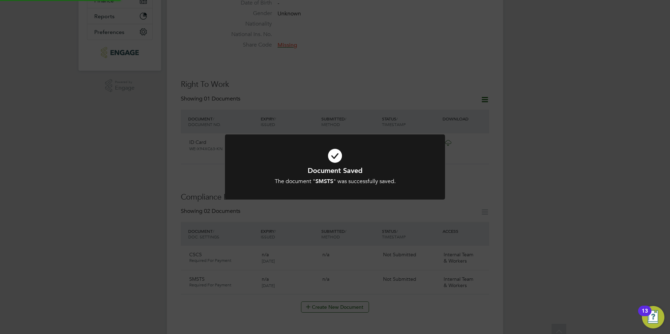
scroll to position [175, 0]
click at [332, 162] on icon at bounding box center [335, 155] width 182 height 27
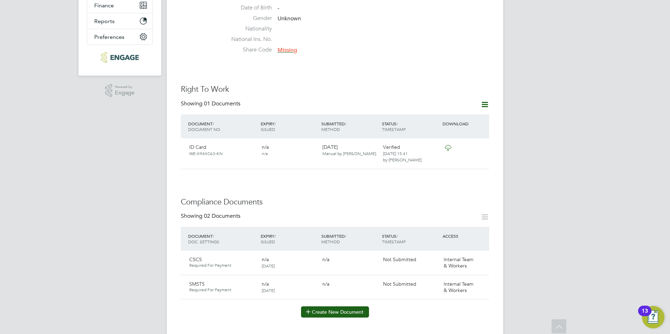
click at [326, 306] on button "Create New Document" at bounding box center [335, 311] width 68 height 11
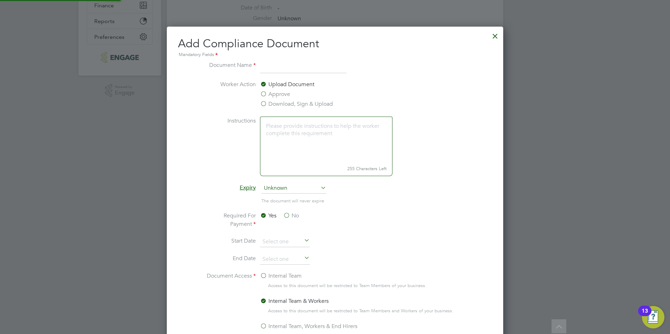
scroll to position [368, 337]
click at [264, 93] on label "Approve" at bounding box center [275, 94] width 30 height 8
click at [0, 0] on input "Approve" at bounding box center [0, 0] width 0 height 0
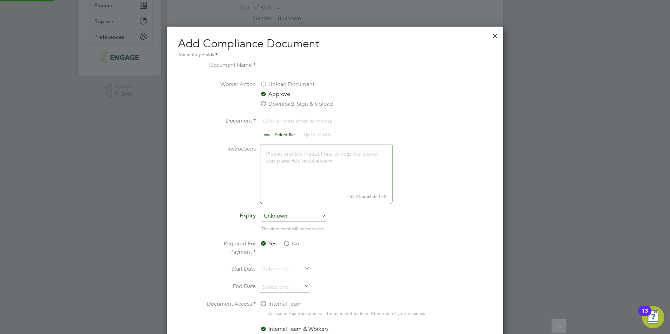
scroll to position [11, 87]
click at [269, 72] on input at bounding box center [303, 67] width 87 height 13
type input "First Aid"
click at [273, 120] on input "file" at bounding box center [291, 127] width 110 height 21
type input "C:\fakepath\[PERSON_NAME] First aid .pdf"
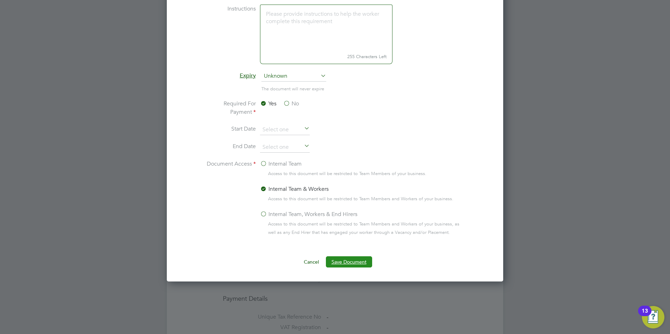
click at [348, 258] on button "Save Document" at bounding box center [349, 261] width 46 height 11
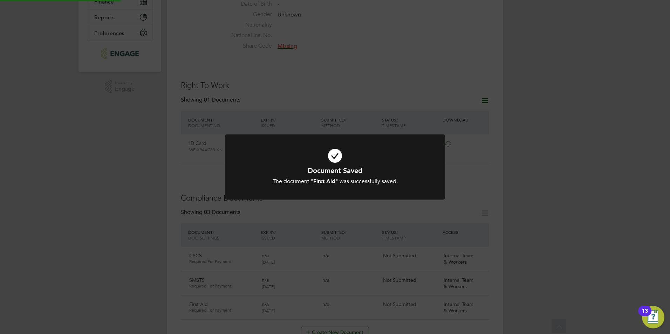
scroll to position [175, 0]
click at [333, 154] on icon at bounding box center [335, 155] width 182 height 27
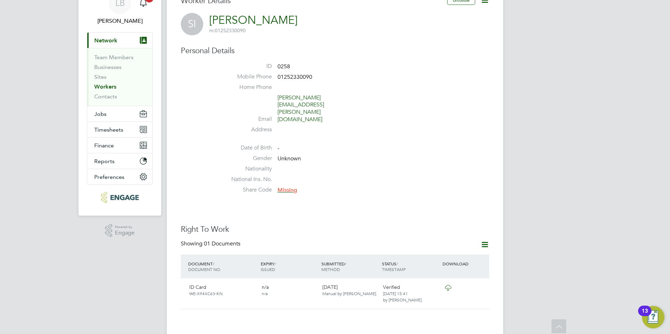
scroll to position [0, 0]
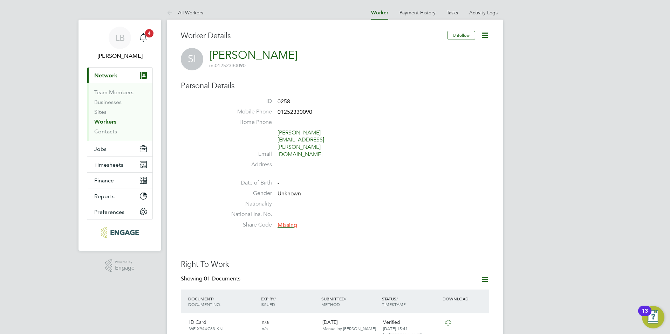
click at [480, 38] on icon at bounding box center [484, 35] width 9 height 9
click at [436, 50] on li "Edit Personal Details e" at bounding box center [458, 52] width 57 height 10
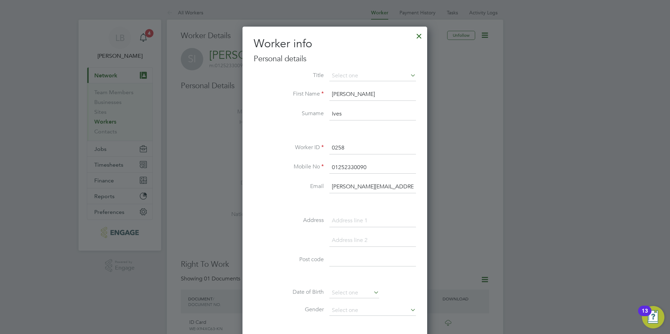
click at [270, 133] on li at bounding box center [335, 131] width 162 height 7
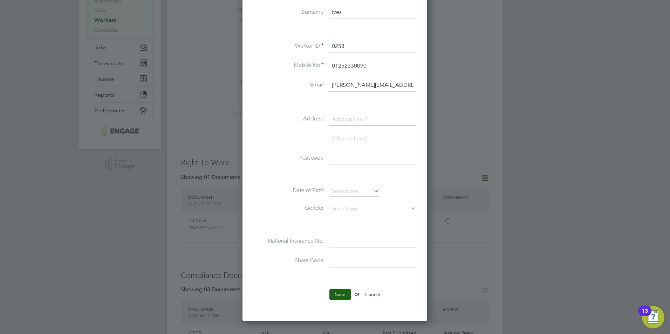
scroll to position [140, 0]
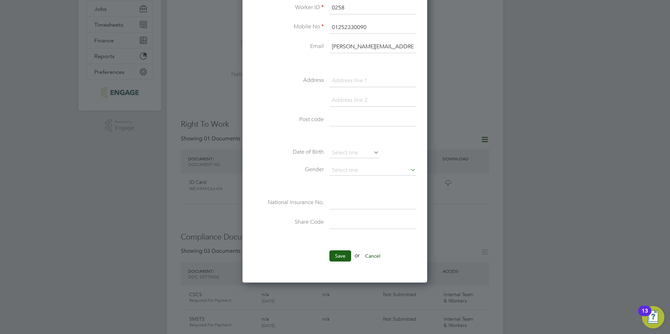
click at [331, 222] on input at bounding box center [372, 222] width 87 height 13
paste input "[PERSON_NAME]"
type input "[PERSON_NAME]"
drag, startPoint x: 374, startPoint y: 220, endPoint x: 253, endPoint y: 218, distance: 120.9
click at [253, 218] on div "Worker info Personal details Title First Name [PERSON_NAME] Surname [PERSON_NAM…" at bounding box center [334, 85] width 185 height 396
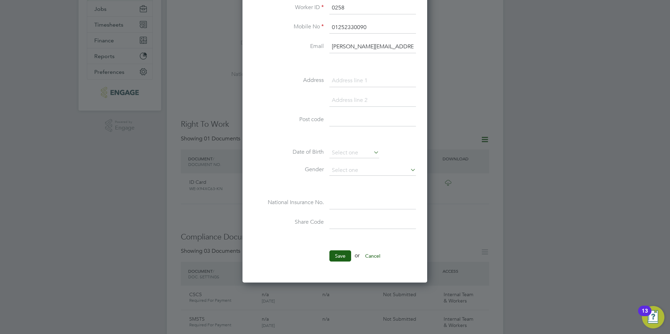
click at [343, 221] on input at bounding box center [372, 222] width 87 height 13
paste input "WE-X94XC63-KN"
type input "WE-X94XC63-KN"
click at [339, 255] on button "Save" at bounding box center [340, 255] width 22 height 11
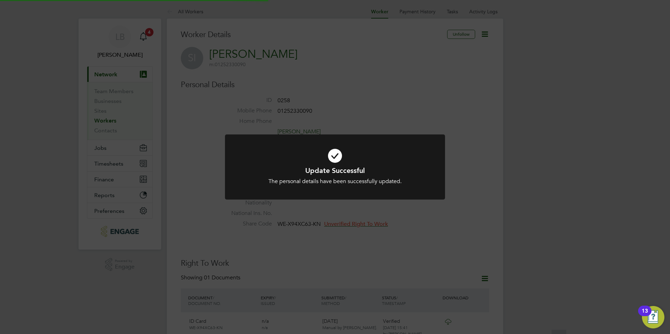
scroll to position [0, 0]
click at [343, 150] on icon at bounding box center [335, 155] width 182 height 27
